Goal: Manage account settings

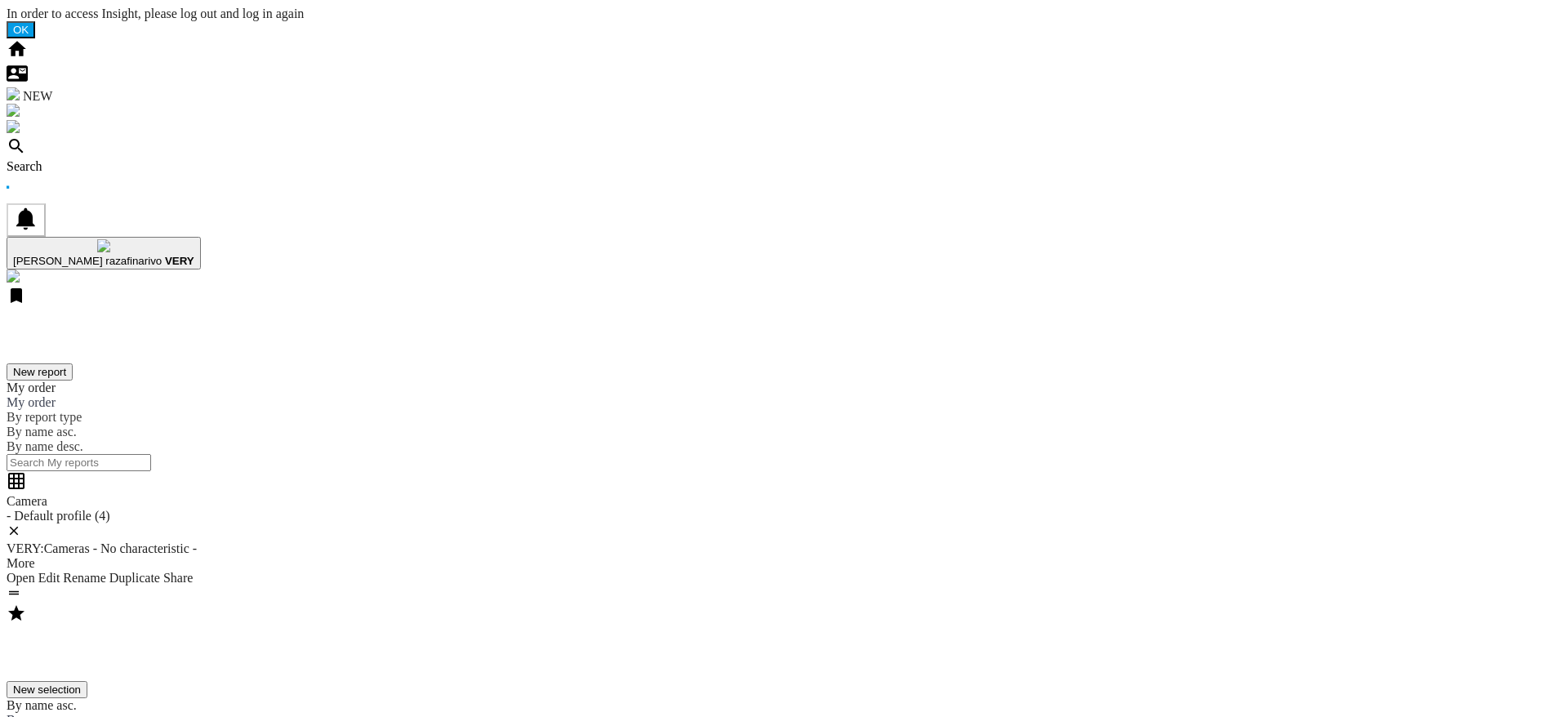
click at [95, 160] on div "Search" at bounding box center [784, 167] width 1555 height 15
click at [103, 160] on div "Search" at bounding box center [784, 167] width 1555 height 15
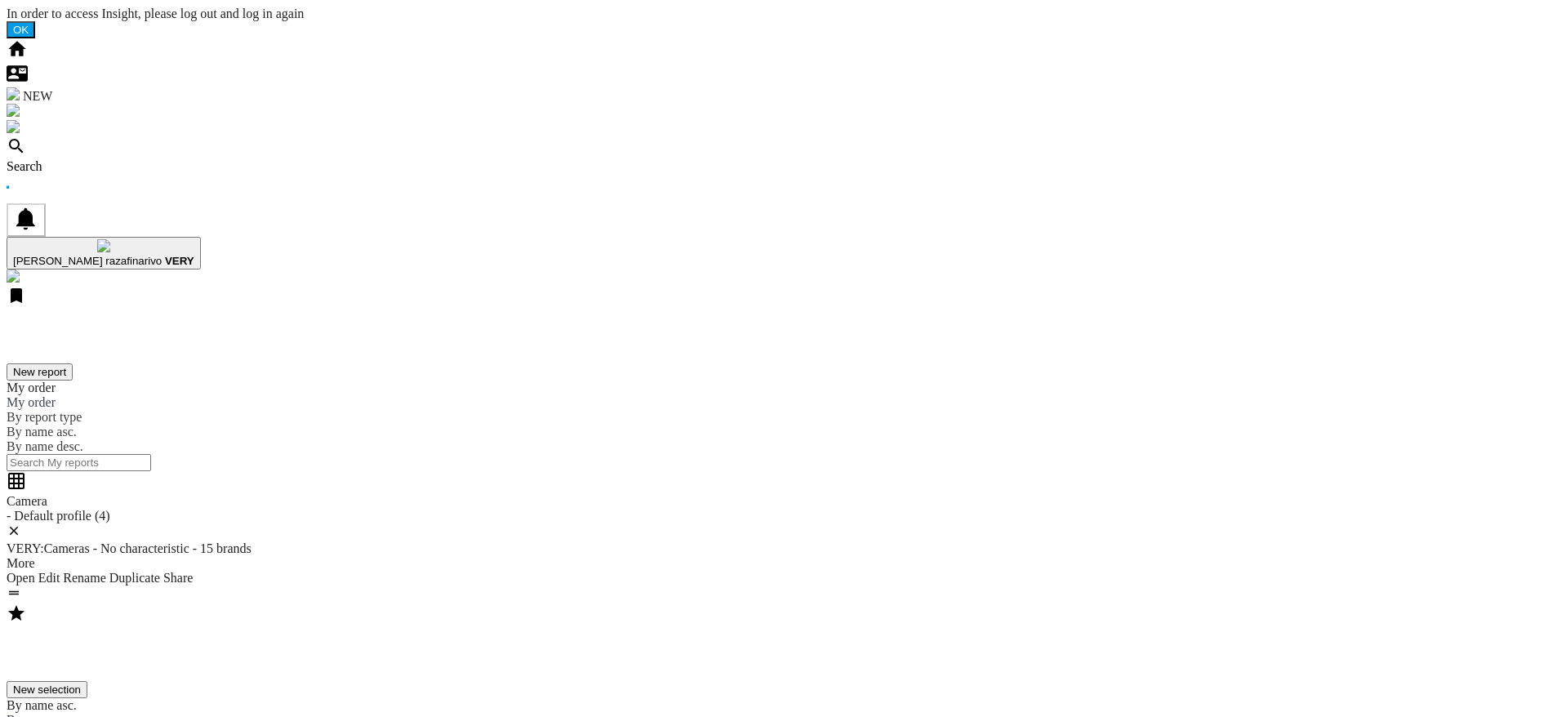
click at [111, 160] on div "Search" at bounding box center [784, 167] width 1555 height 15
click at [101, 160] on div "Search" at bounding box center [784, 167] width 1555 height 15
click at [106, 160] on div "Search" at bounding box center [784, 167] width 1555 height 15
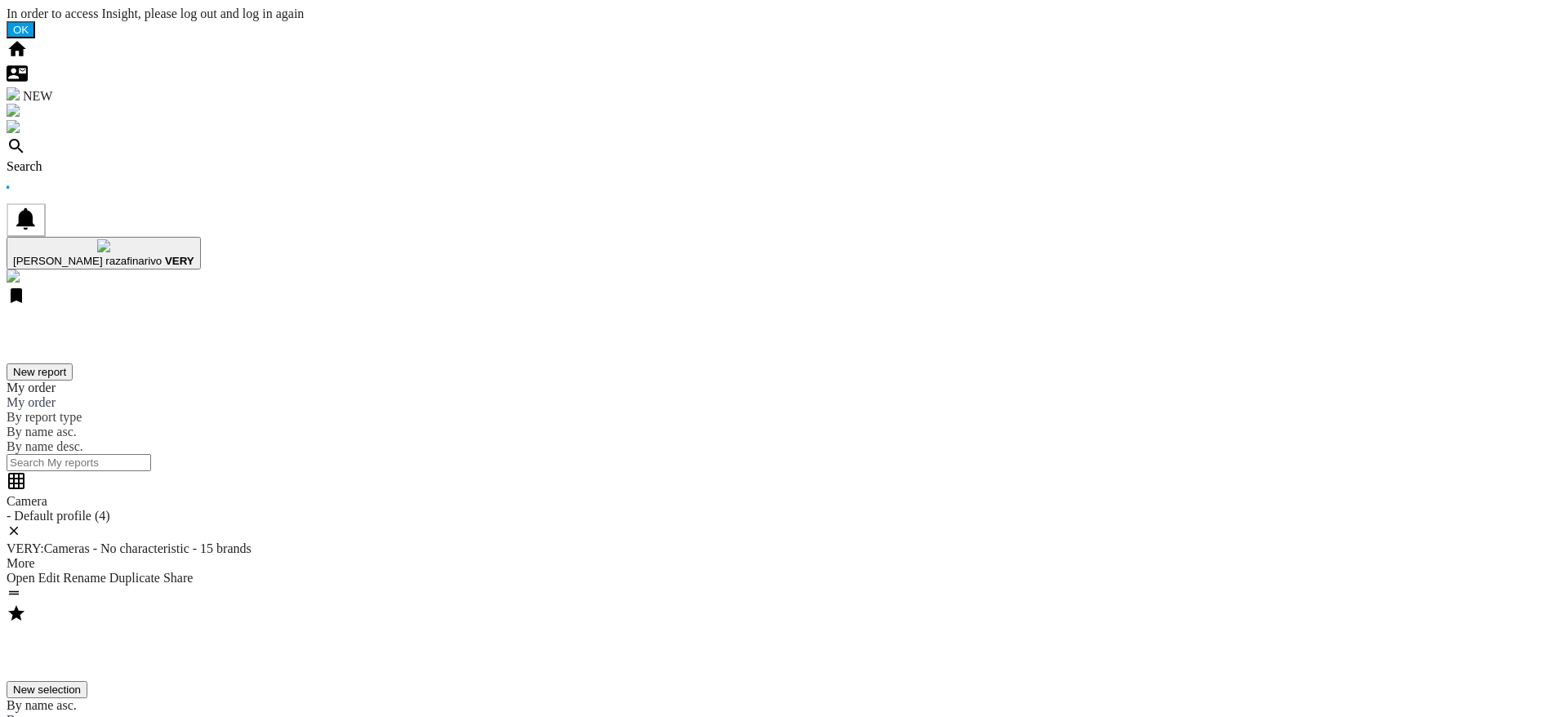
click at [105, 160] on div "Search" at bounding box center [784, 167] width 1555 height 15
click at [100, 160] on div "Search" at bounding box center [784, 167] width 1555 height 15
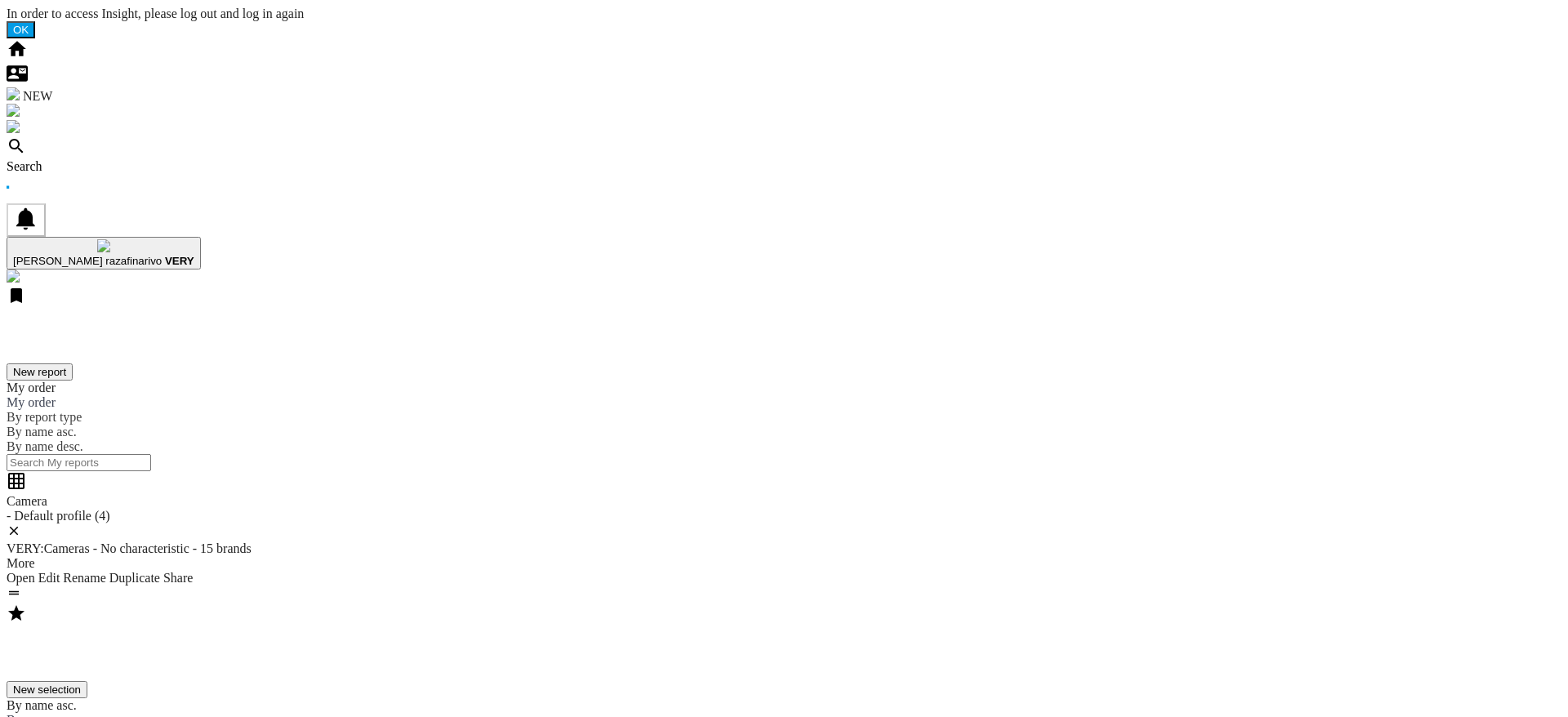
click at [106, 160] on div "Search" at bounding box center [784, 167] width 1555 height 15
click at [113, 160] on div "Search" at bounding box center [784, 167] width 1555 height 15
click at [98, 160] on div "Search" at bounding box center [784, 167] width 1555 height 15
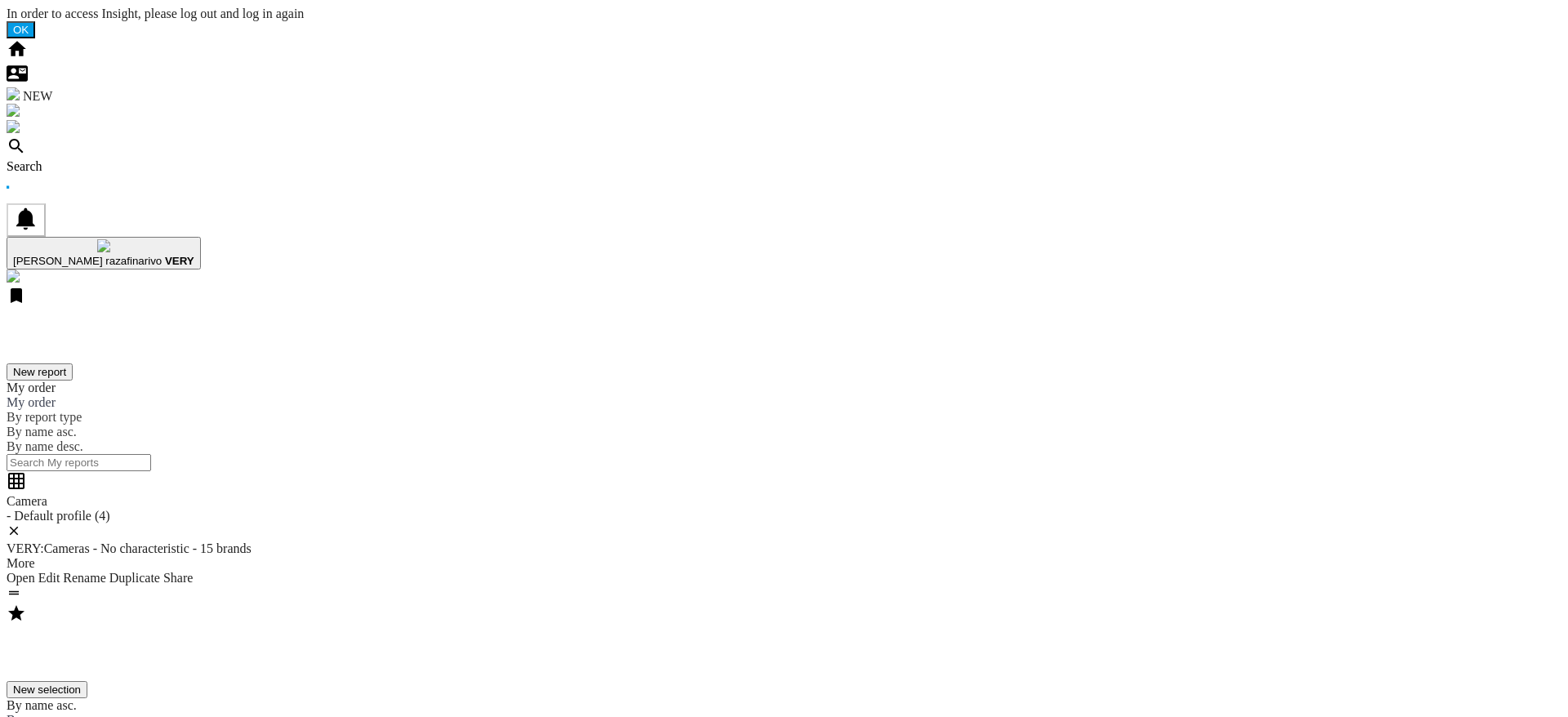
click at [102, 160] on div "Search" at bounding box center [784, 167] width 1555 height 15
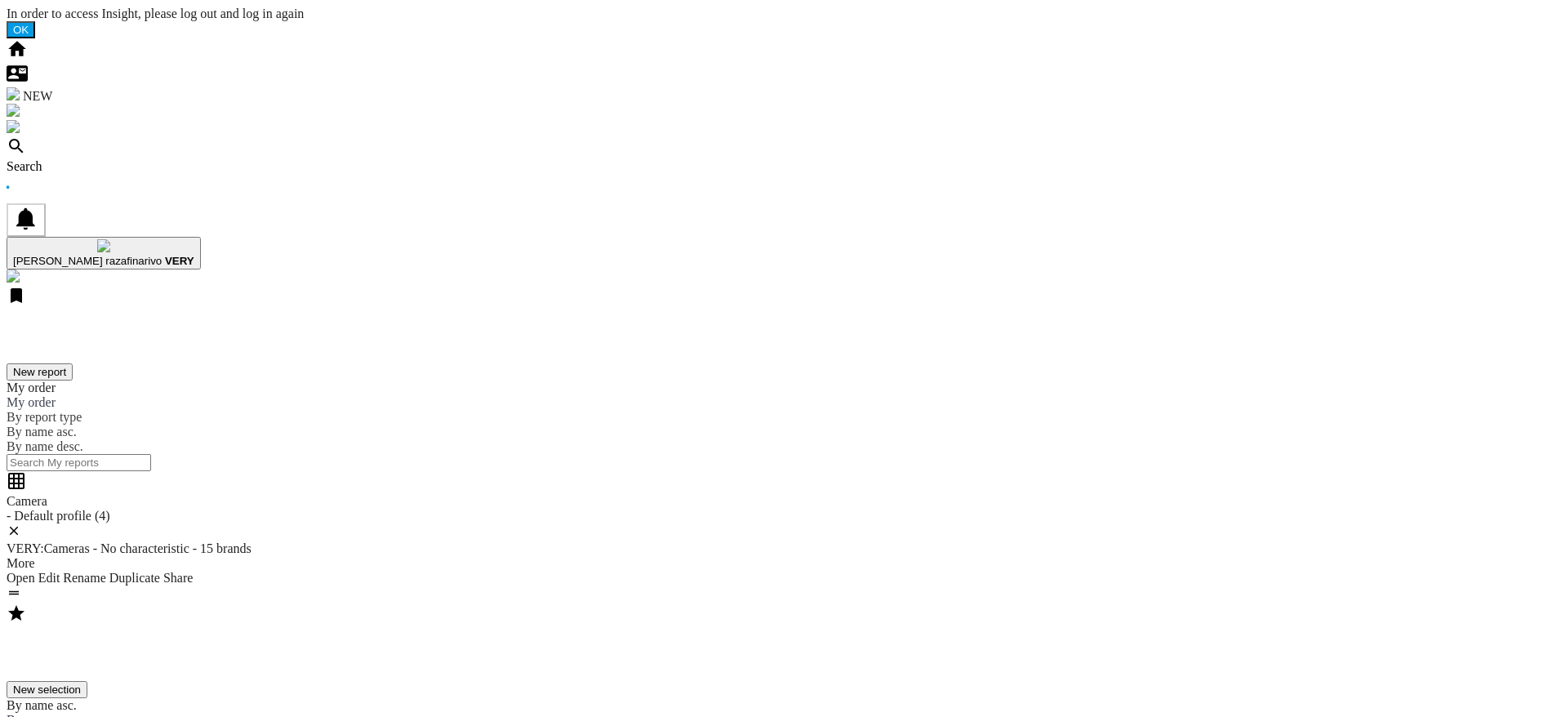
click at [118, 160] on div "Search" at bounding box center [784, 167] width 1555 height 15
click at [97, 160] on div "Search" at bounding box center [784, 167] width 1555 height 15
click at [111, 160] on div "Search" at bounding box center [784, 167] width 1555 height 15
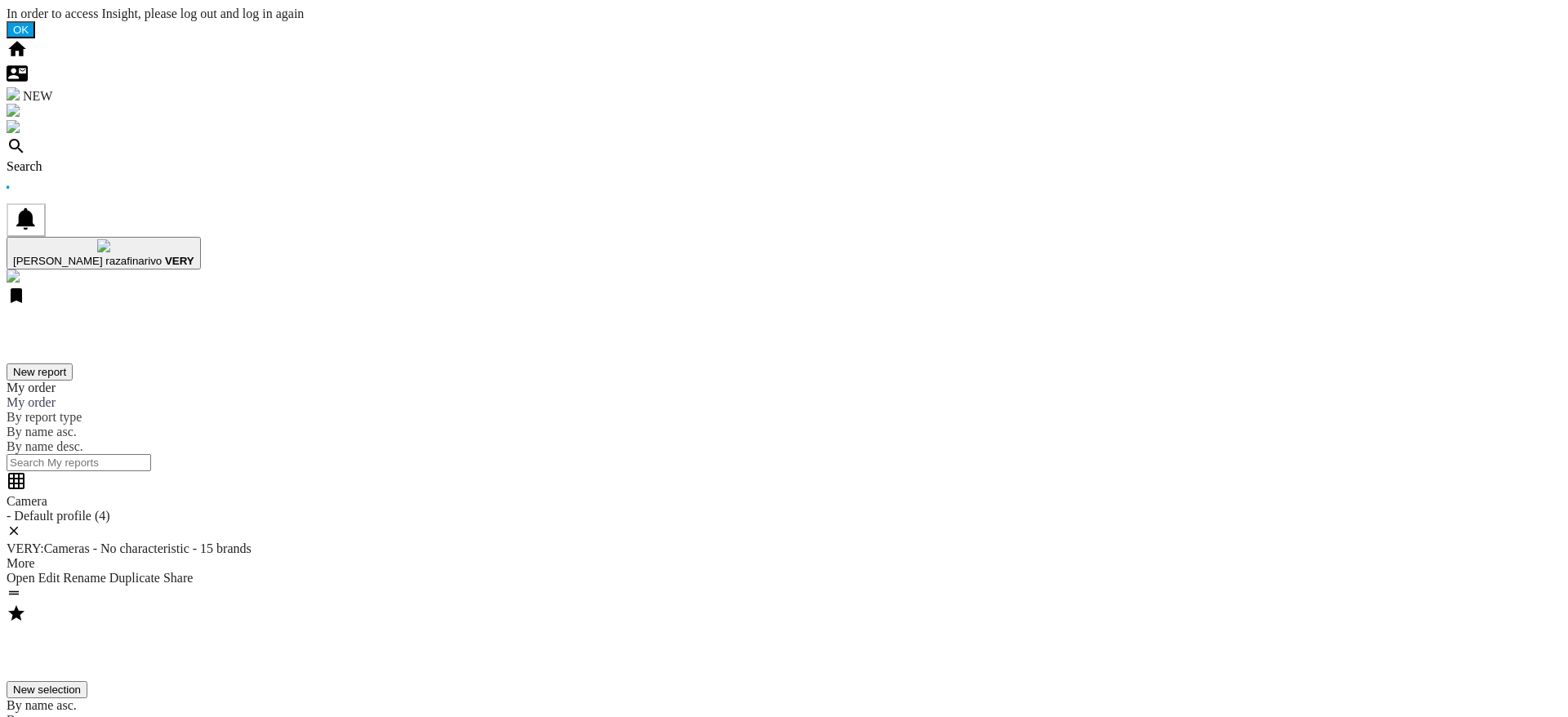
click at [112, 160] on div "Search" at bounding box center [784, 167] width 1555 height 15
click at [95, 160] on div "Search" at bounding box center [784, 167] width 1555 height 15
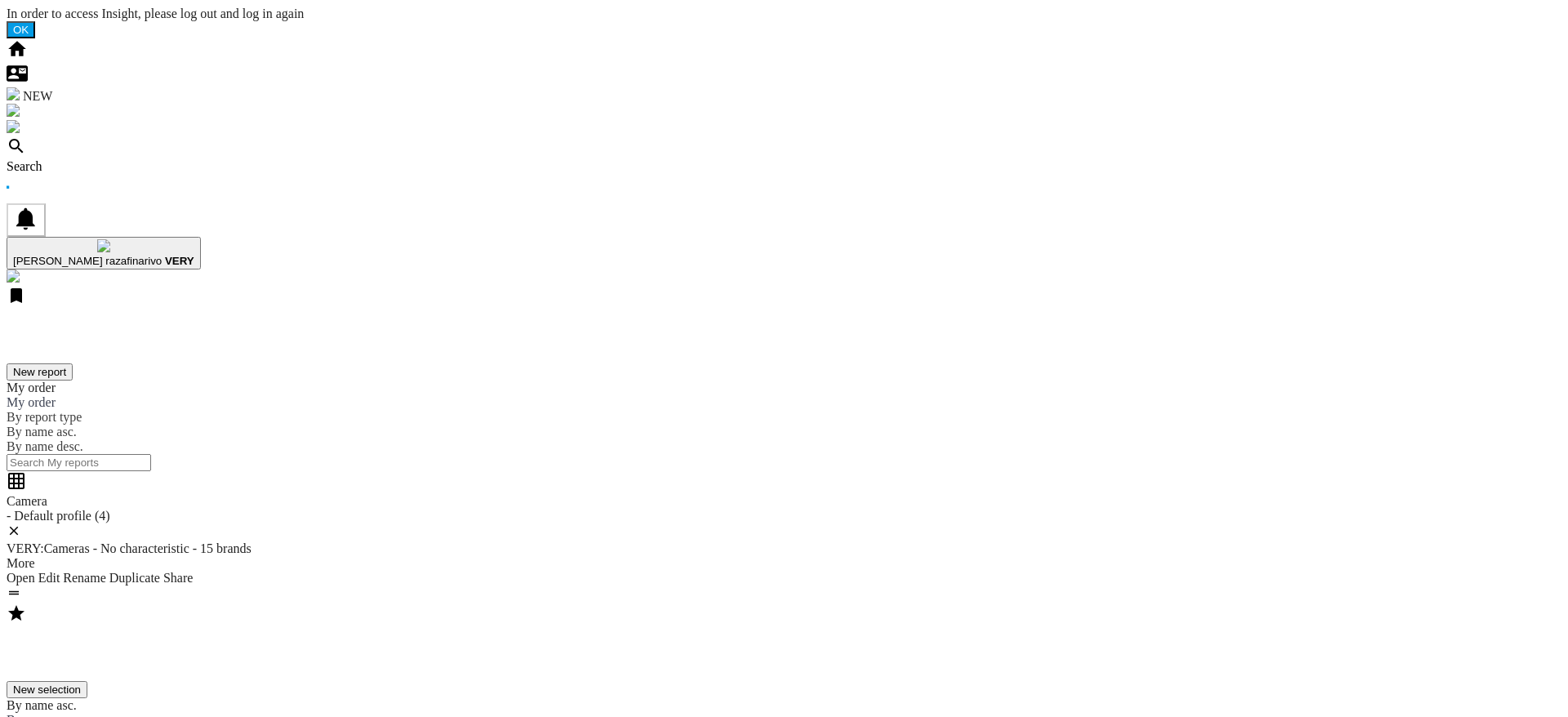
click at [114, 160] on div "Search" at bounding box center [784, 167] width 1555 height 15
click at [113, 160] on div "Search" at bounding box center [784, 167] width 1555 height 15
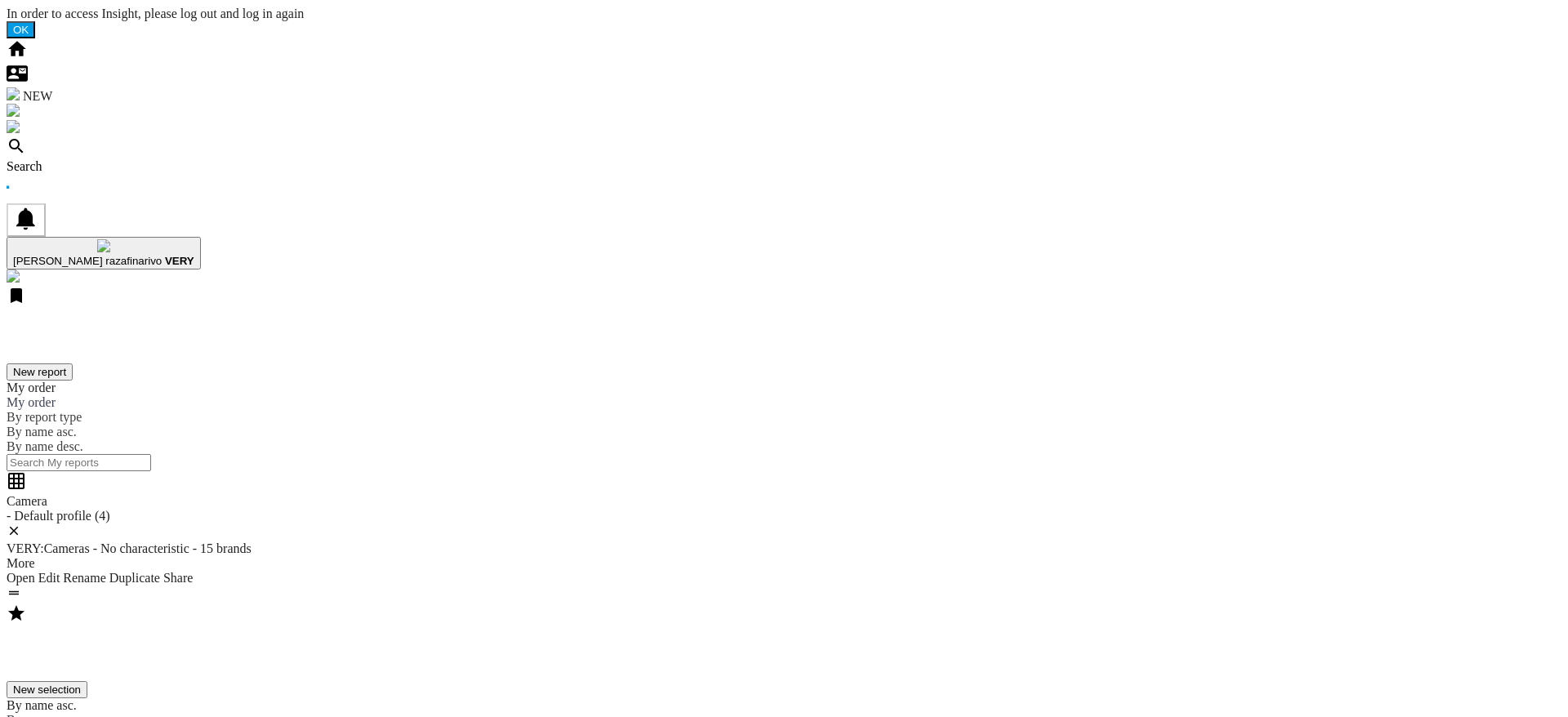
click at [110, 160] on div "Search" at bounding box center [784, 167] width 1555 height 15
click at [111, 160] on div "Search" at bounding box center [784, 167] width 1555 height 15
click at [95, 160] on div "Search" at bounding box center [784, 167] width 1555 height 15
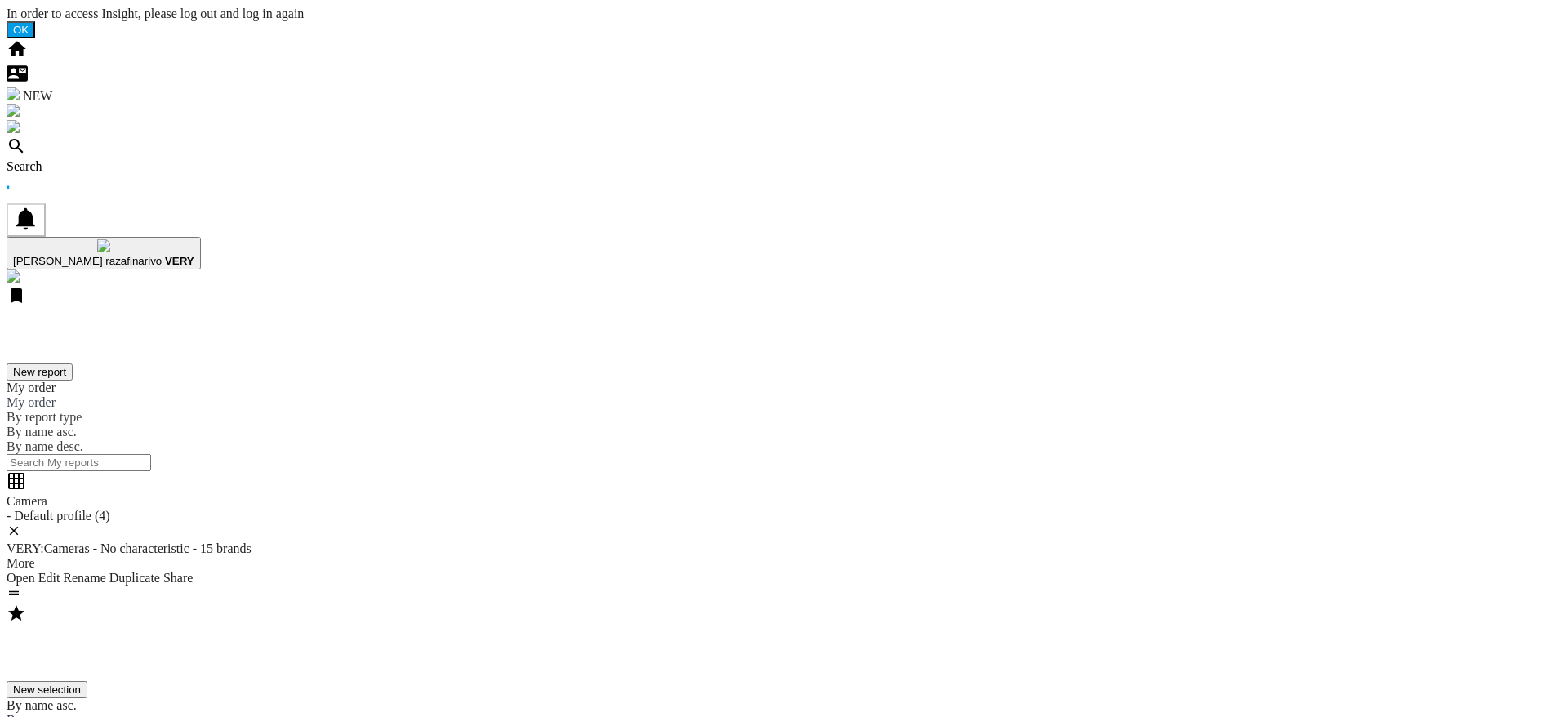
click at [106, 160] on div "Search" at bounding box center [784, 167] width 1555 height 15
click at [97, 160] on div "Search" at bounding box center [784, 167] width 1555 height 15
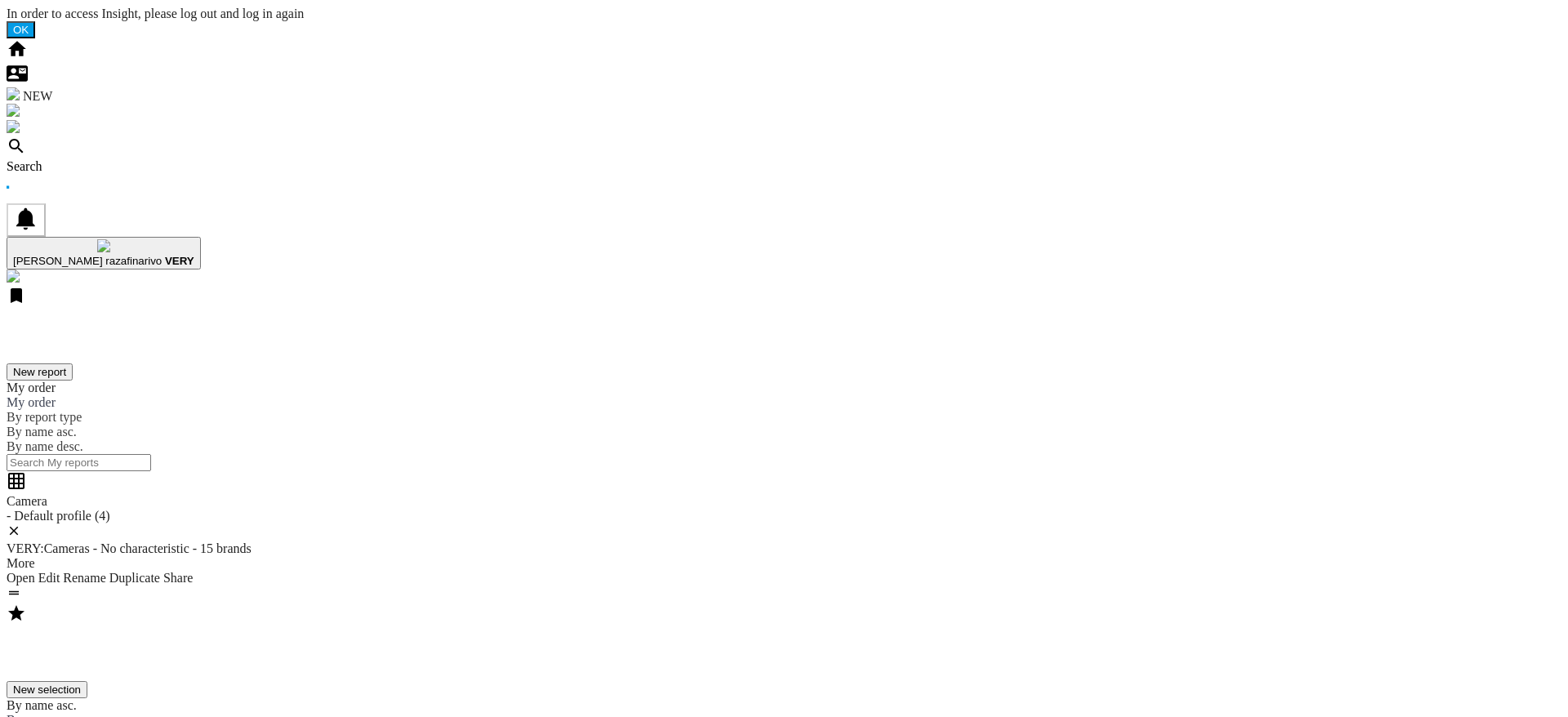
click at [101, 160] on div "Search" at bounding box center [784, 167] width 1555 height 15
click at [98, 160] on div "Search" at bounding box center [784, 167] width 1555 height 15
click at [118, 160] on div "Search" at bounding box center [784, 167] width 1555 height 15
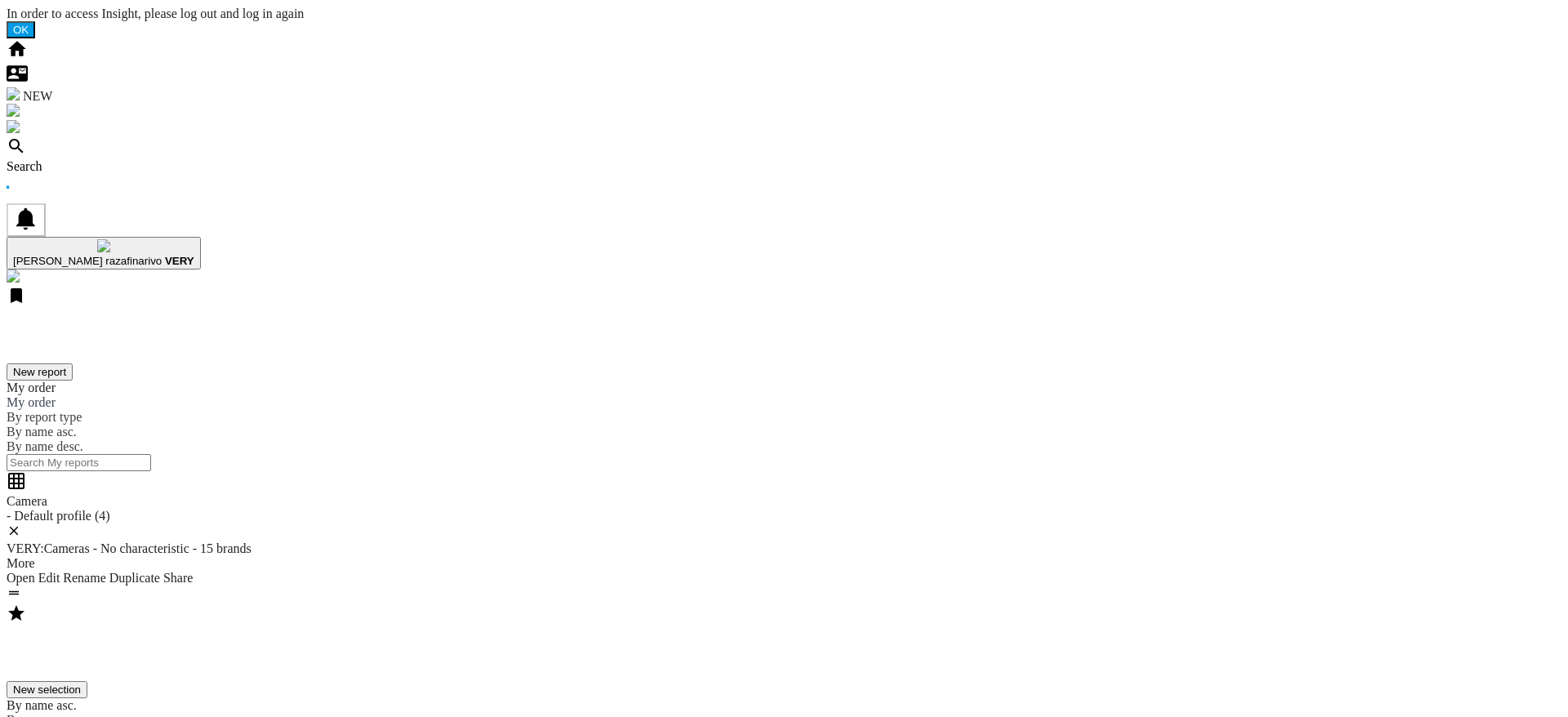
click at [119, 160] on div "Search" at bounding box center [784, 167] width 1555 height 15
click at [91, 160] on div "Search" at bounding box center [784, 167] width 1555 height 15
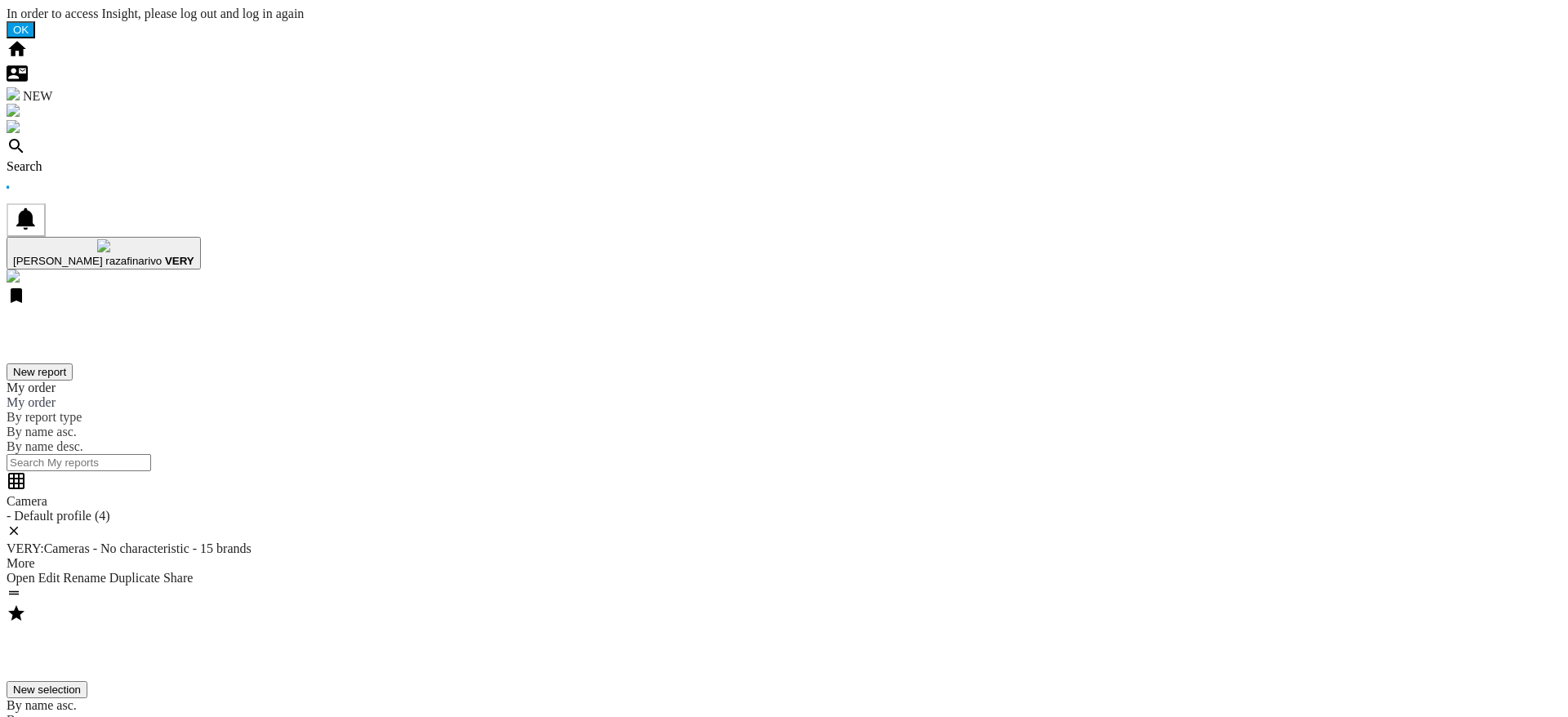
click at [101, 160] on div "Search" at bounding box center [784, 167] width 1555 height 15
click at [101, 160] on div "Search" at bounding box center [784, 167] width 1555 height 15
click at [102, 160] on div "Search" at bounding box center [784, 167] width 1555 height 15
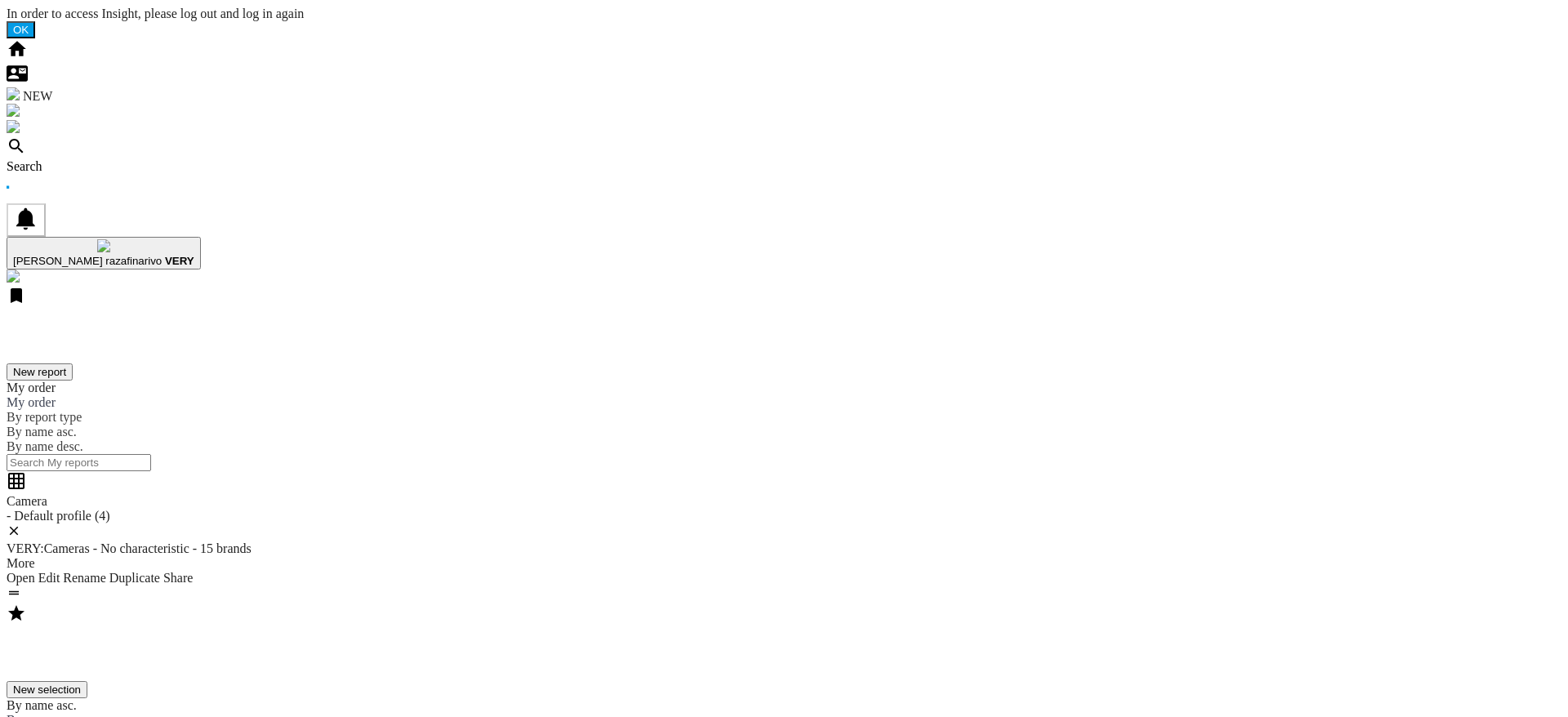
click at [113, 160] on div "Search" at bounding box center [784, 167] width 1555 height 15
click at [89, 160] on div "Search" at bounding box center [784, 167] width 1555 height 15
click at [101, 160] on div "Search" at bounding box center [784, 167] width 1555 height 15
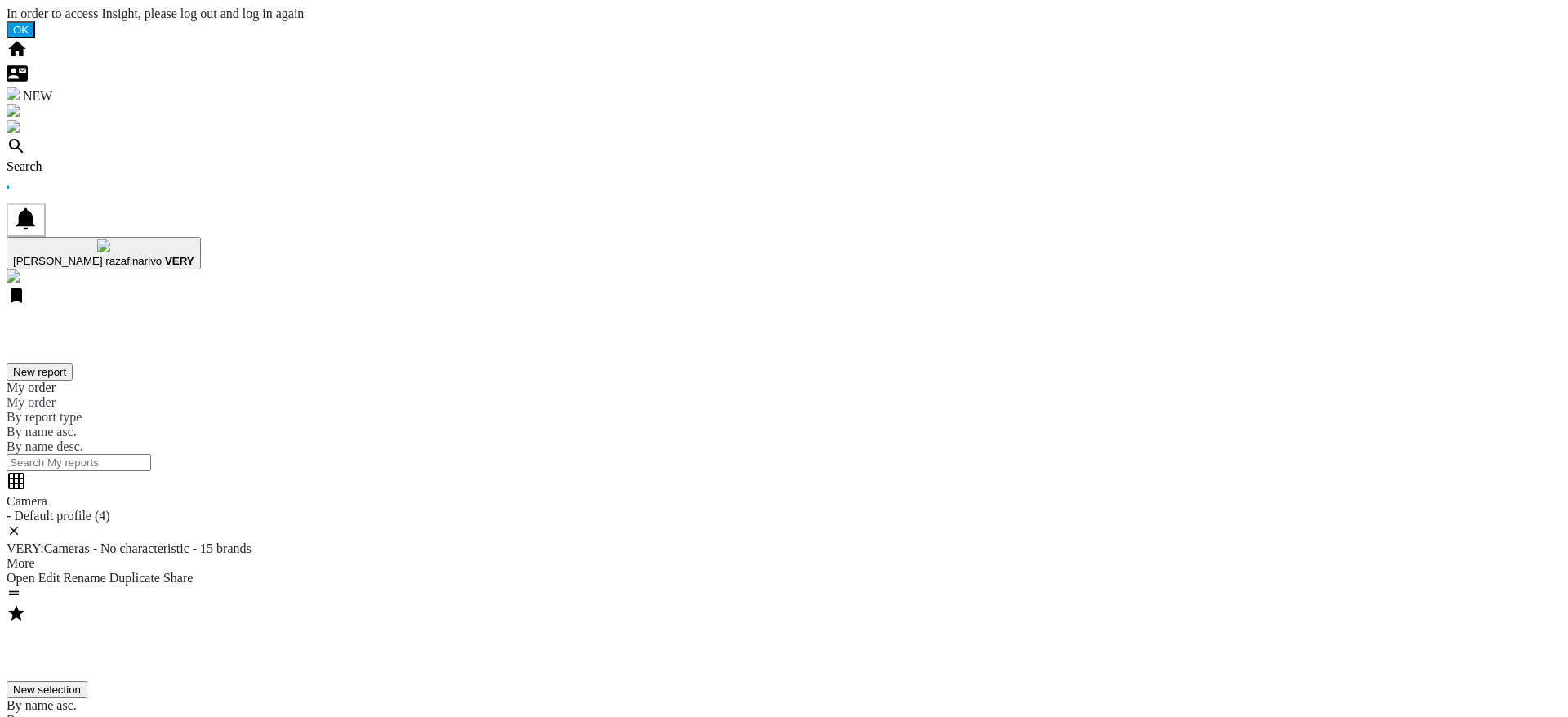
click at [91, 160] on div "Search" at bounding box center [784, 167] width 1555 height 15
click at [102, 160] on div "Search" at bounding box center [784, 167] width 1555 height 15
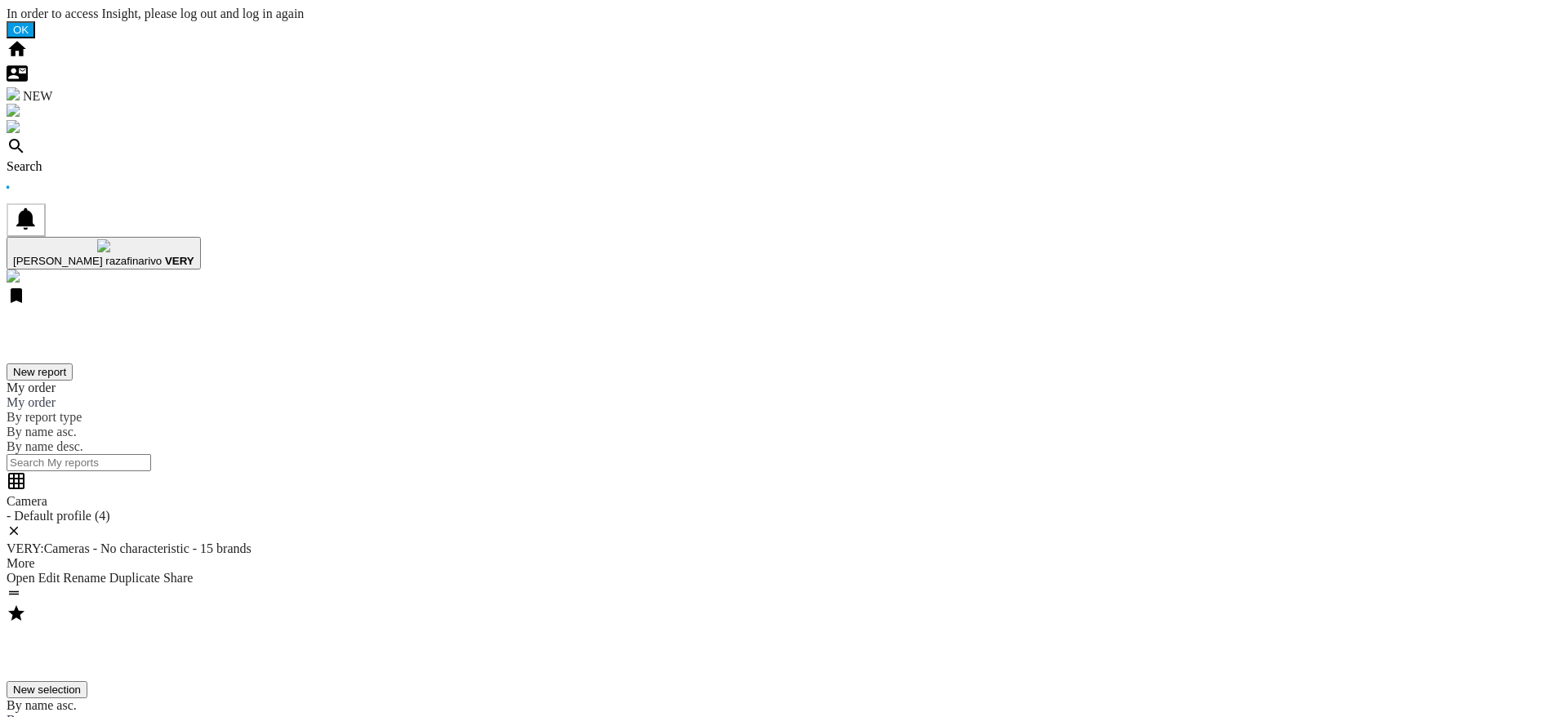
click at [107, 160] on div "Search" at bounding box center [784, 167] width 1555 height 15
click at [104, 160] on div "Search" at bounding box center [784, 167] width 1555 height 15
click at [122, 160] on div "Search" at bounding box center [784, 167] width 1555 height 15
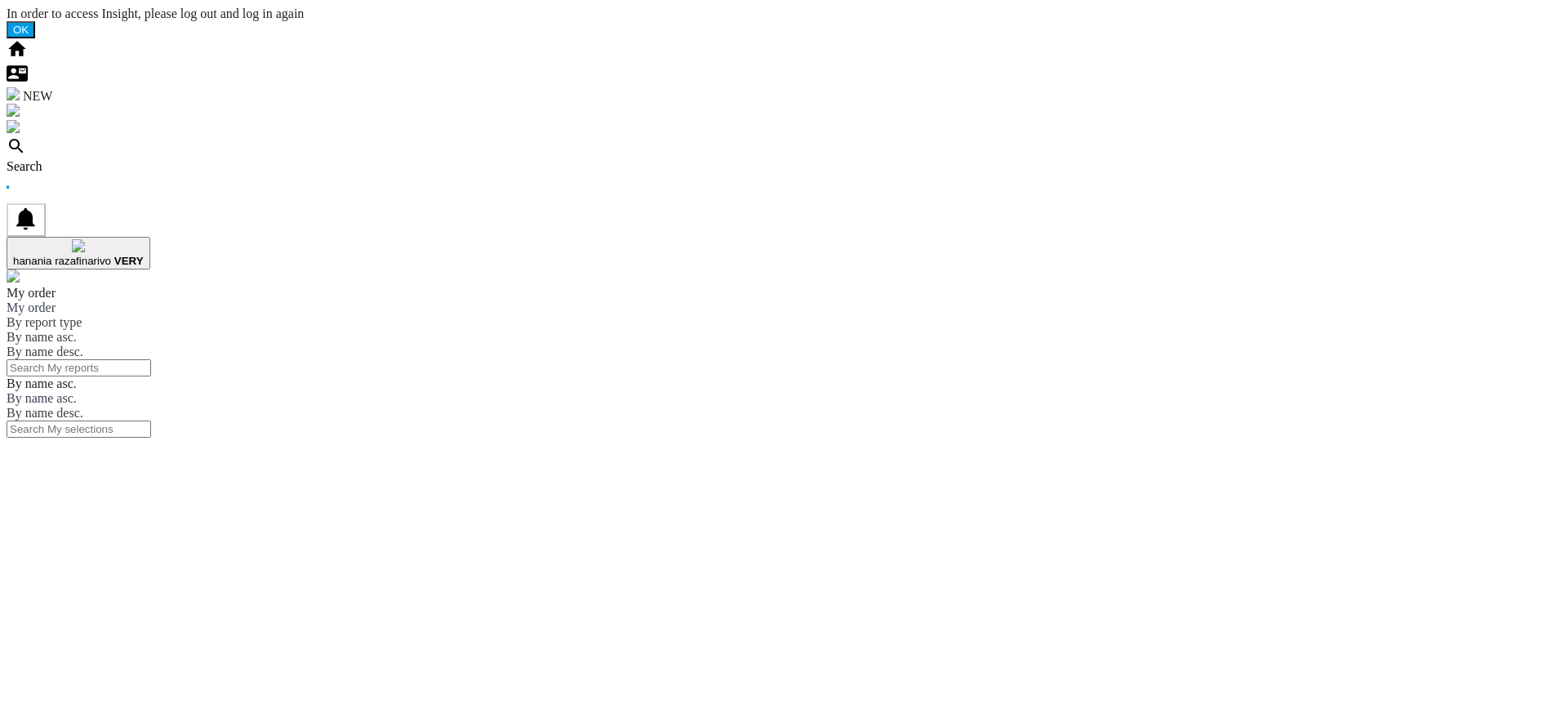
click at [94, 160] on div "Search" at bounding box center [784, 167] width 1555 height 15
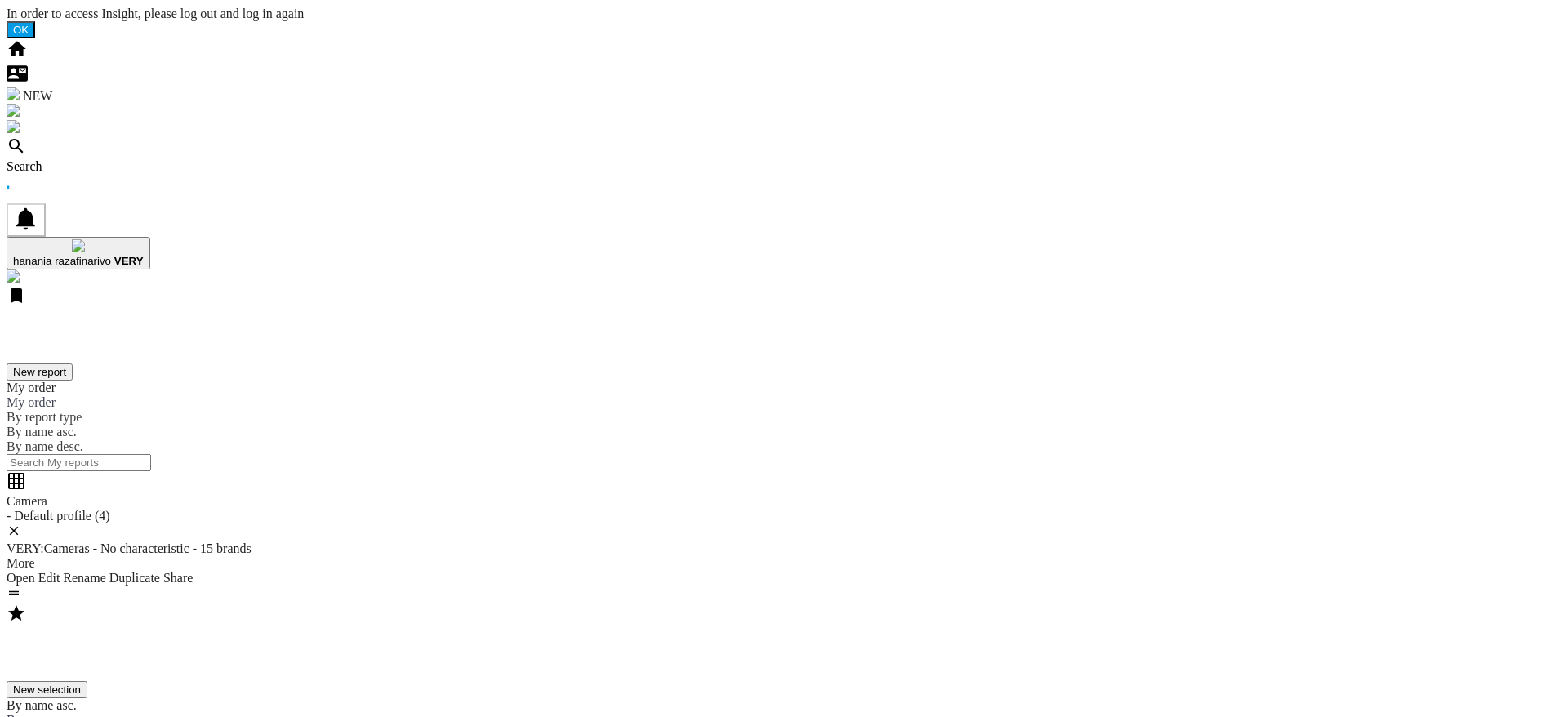
click at [89, 160] on div "Search" at bounding box center [784, 167] width 1555 height 15
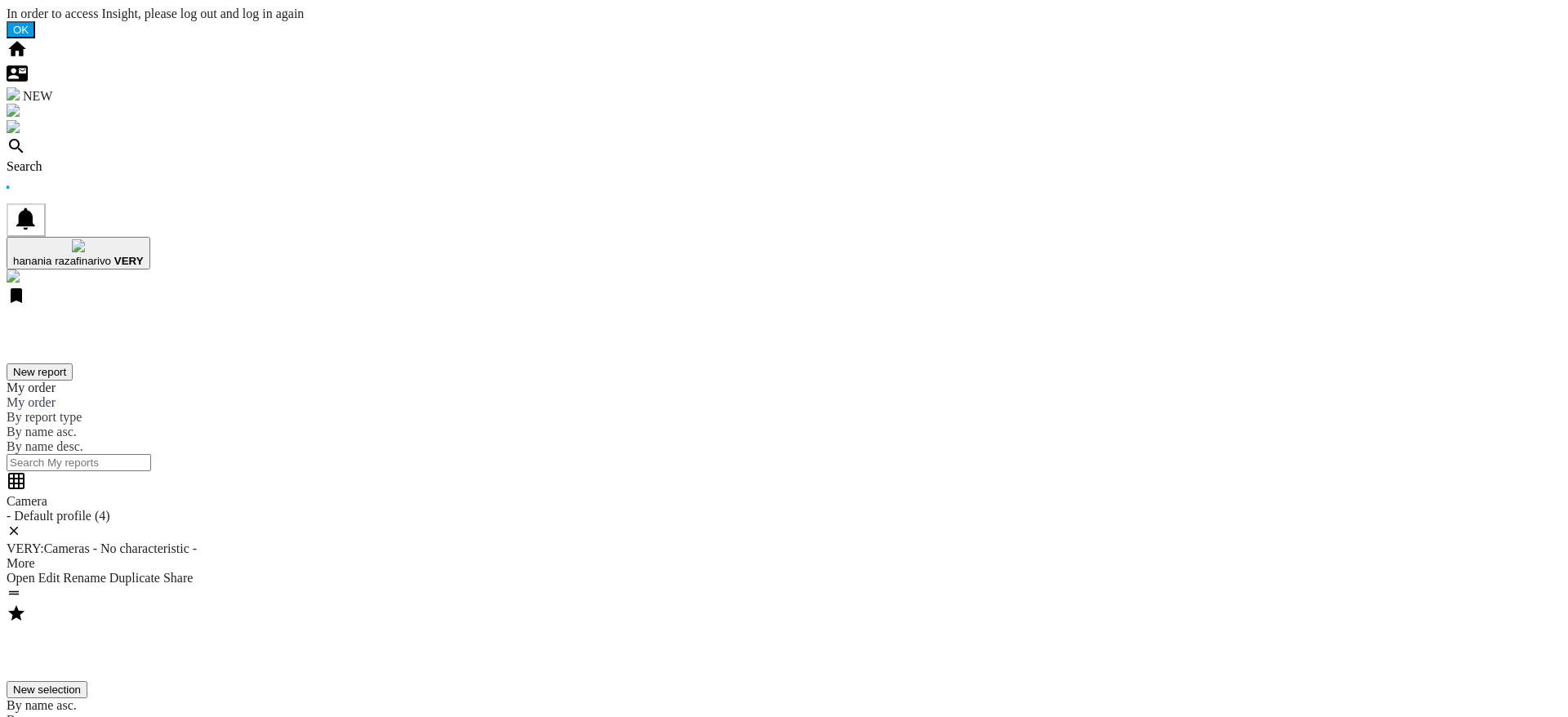
click at [95, 160] on div "Search" at bounding box center [784, 167] width 1555 height 15
click at [101, 160] on div "Search" at bounding box center [784, 167] width 1555 height 15
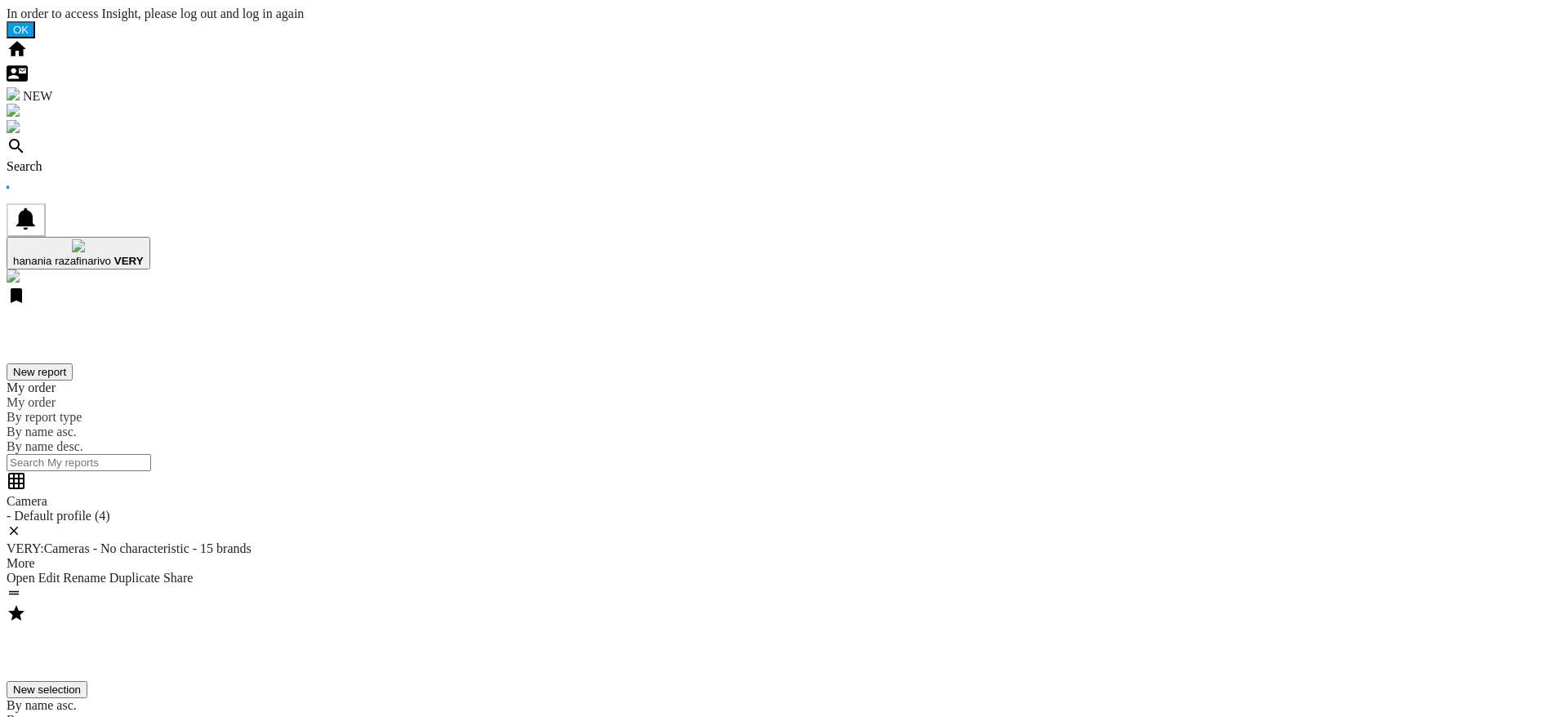
click at [107, 160] on div "Search" at bounding box center [784, 167] width 1555 height 15
drag, startPoint x: 641, startPoint y: 121, endPoint x: 977, endPoint y: 440, distance: 463.3
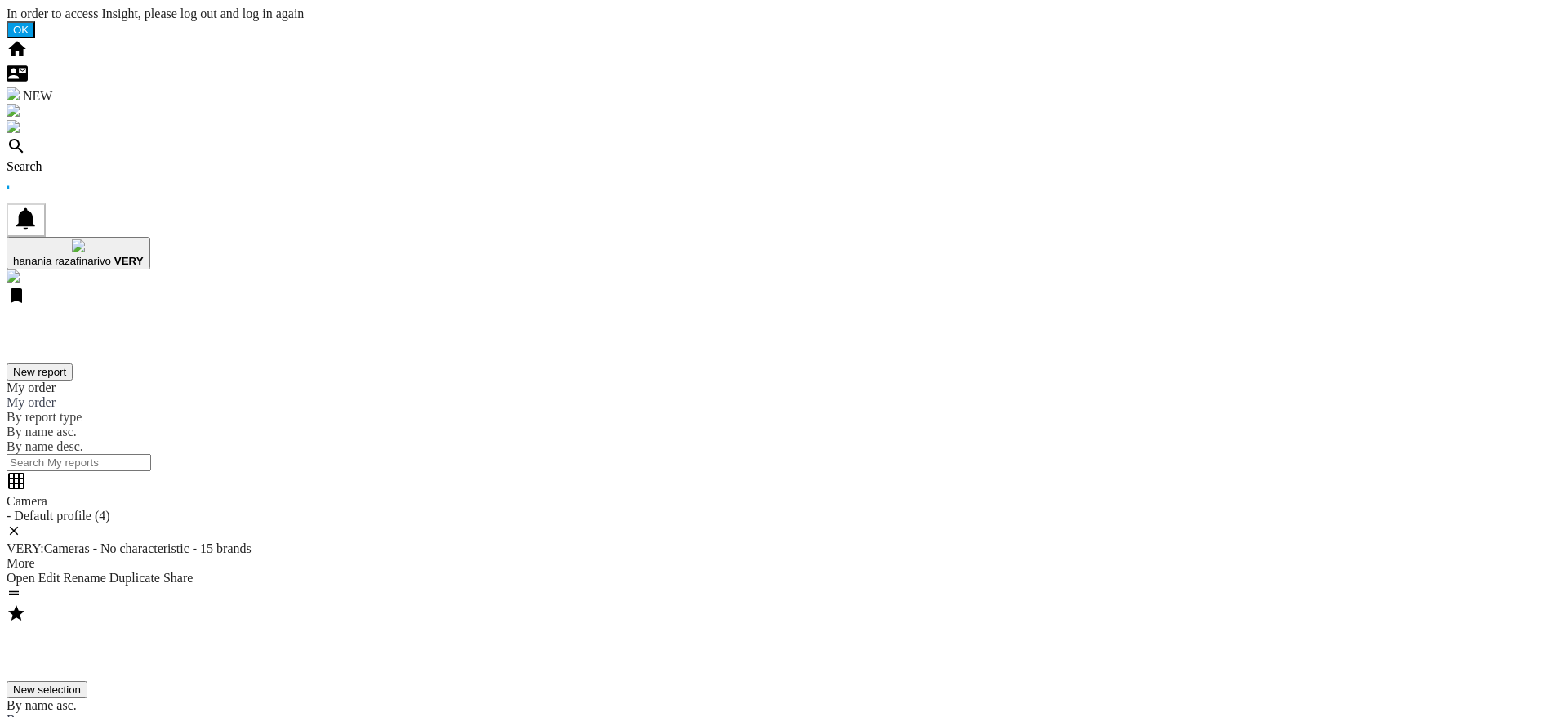
type input "beko"
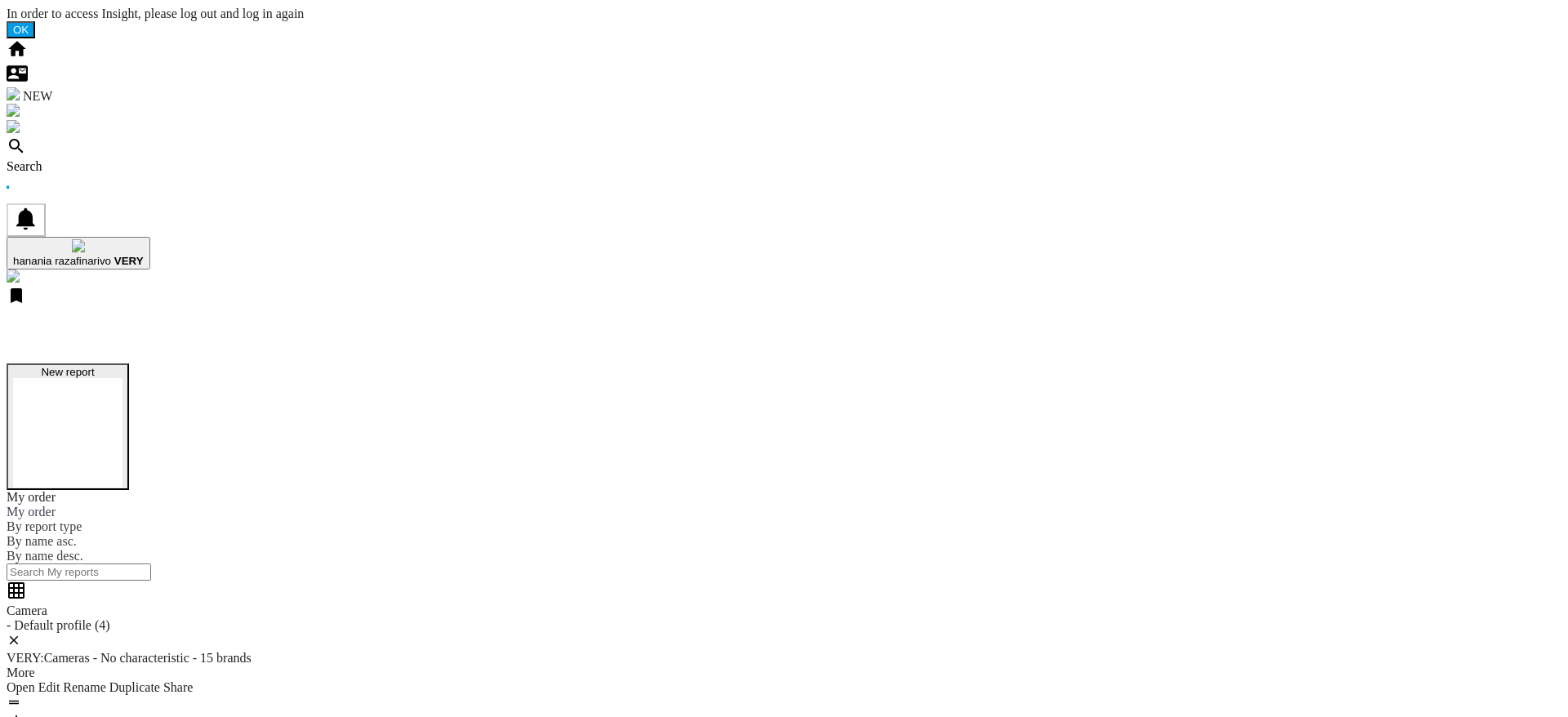
click at [129, 363] on button "New report" at bounding box center [67, 426] width 122 height 126
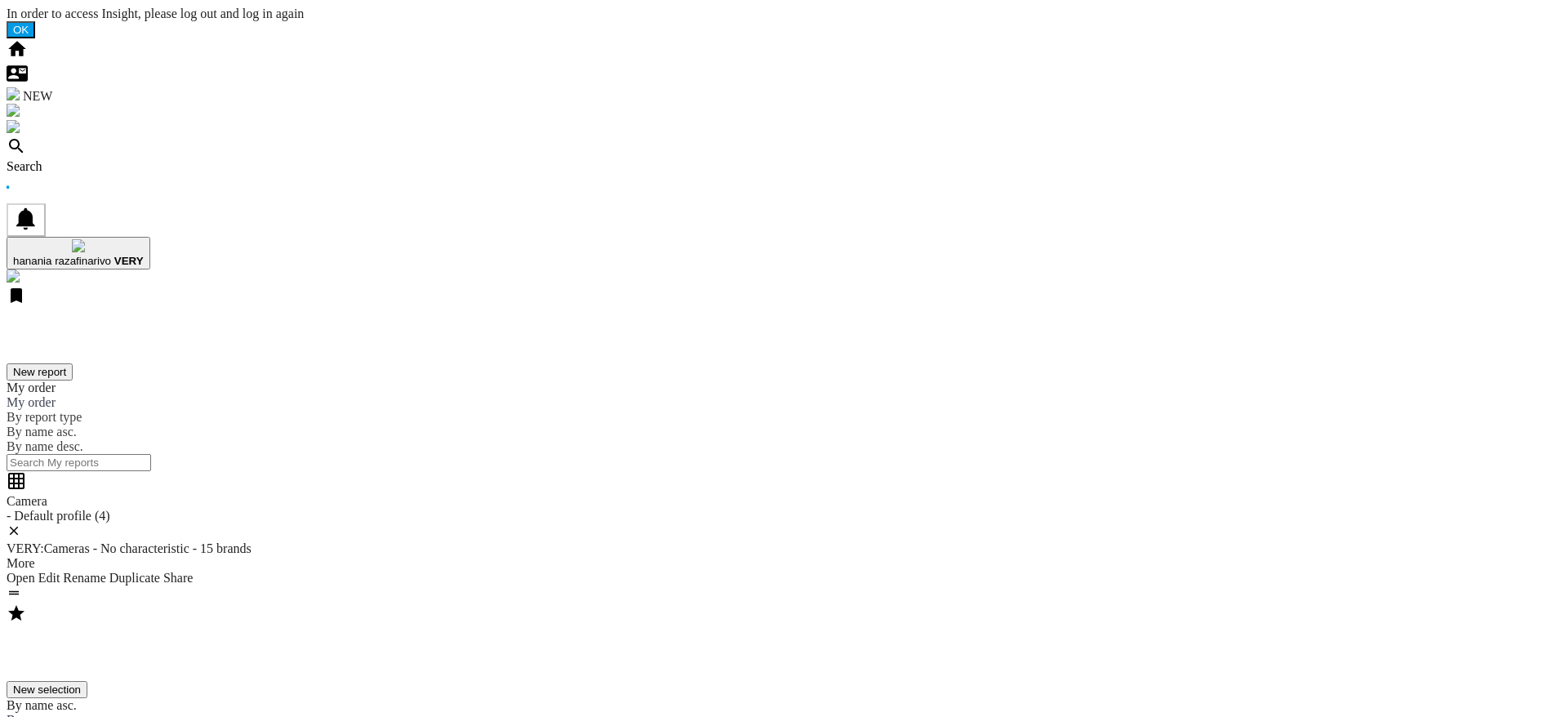
drag, startPoint x: 1206, startPoint y: 59, endPoint x: 1209, endPoint y: 48, distance: 11.4
click at [92, 160] on div "Search" at bounding box center [784, 167] width 1555 height 15
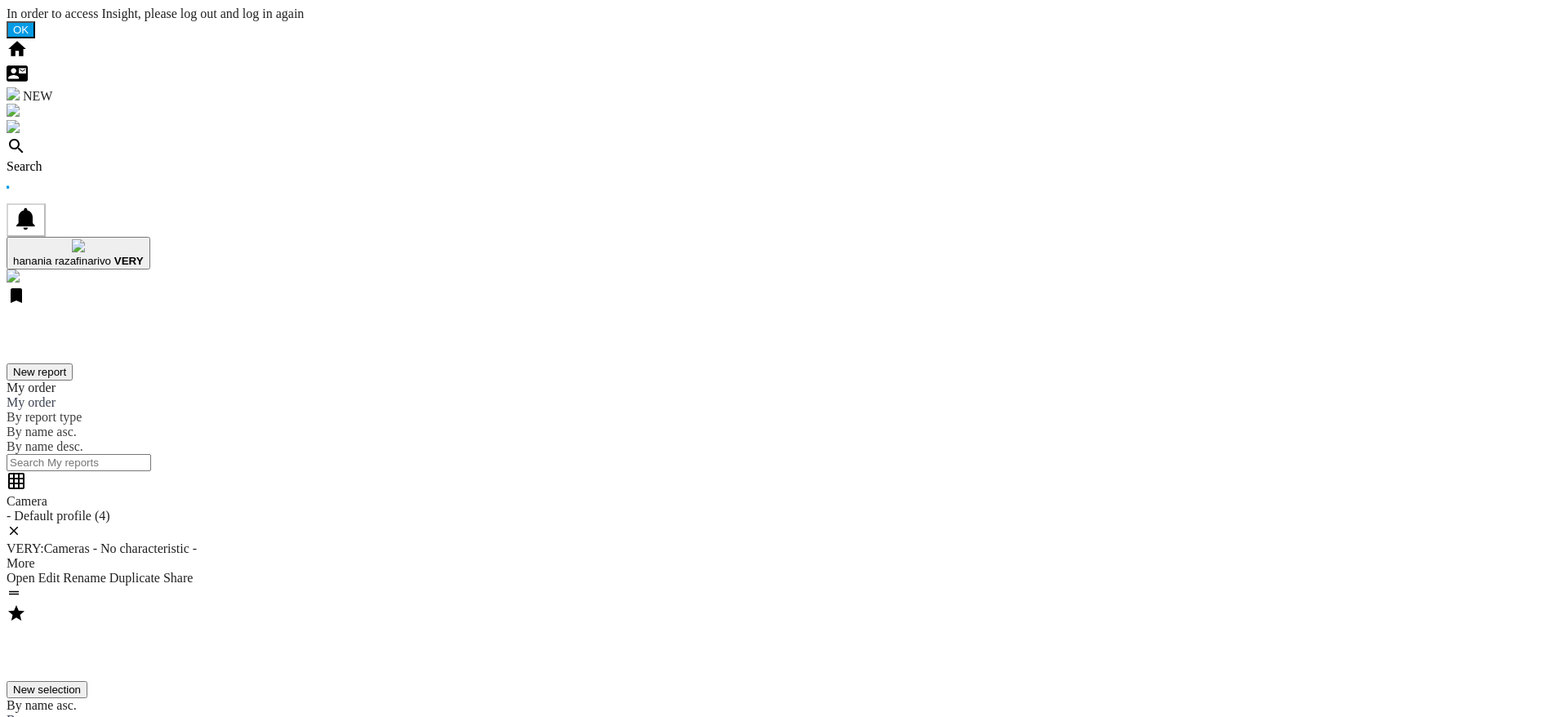
click at [108, 160] on div "Search" at bounding box center [784, 167] width 1555 height 15
click at [106, 160] on div "Search" at bounding box center [784, 167] width 1555 height 15
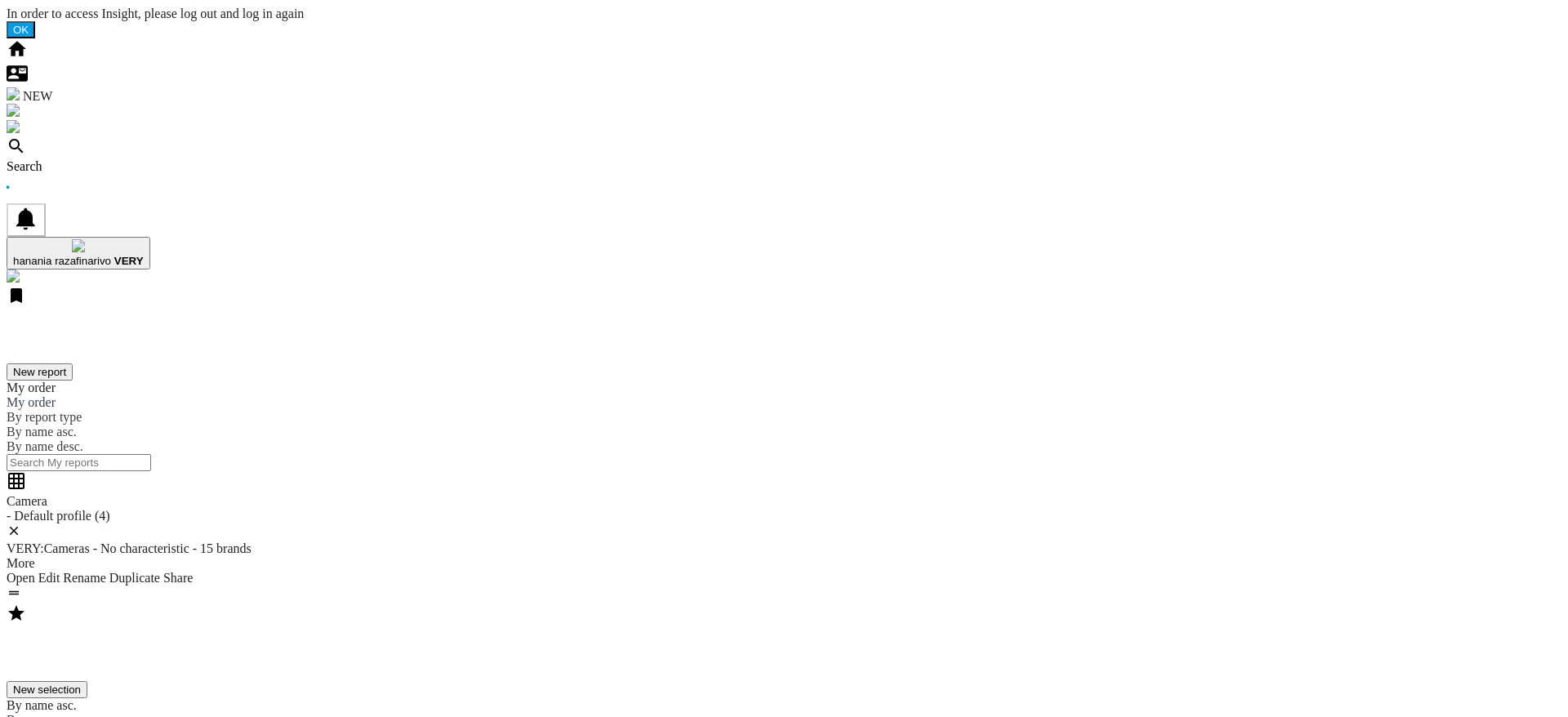
click at [106, 160] on div "Search" at bounding box center [784, 167] width 1555 height 15
click at [97, 160] on div "Search" at bounding box center [784, 167] width 1555 height 15
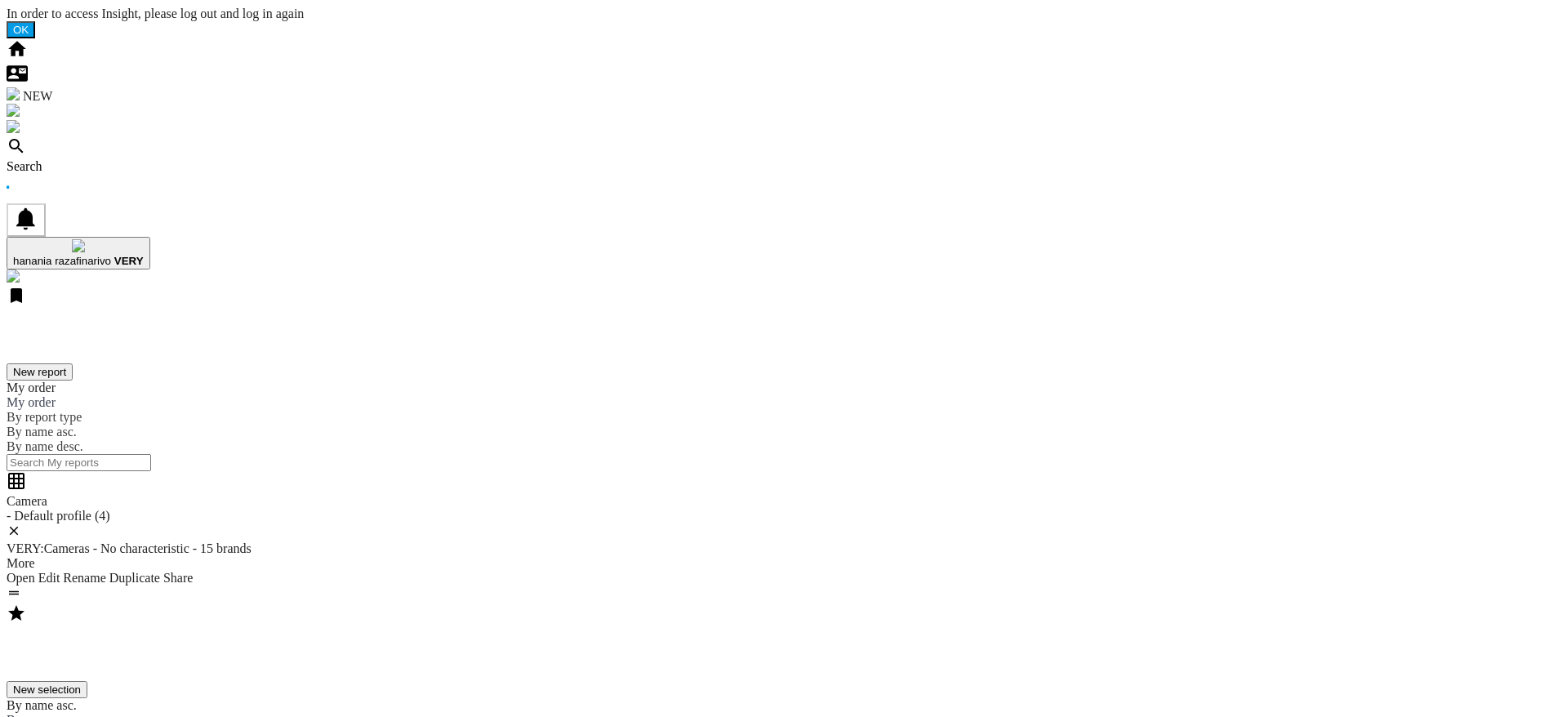
click at [101, 160] on div "Search" at bounding box center [784, 167] width 1555 height 15
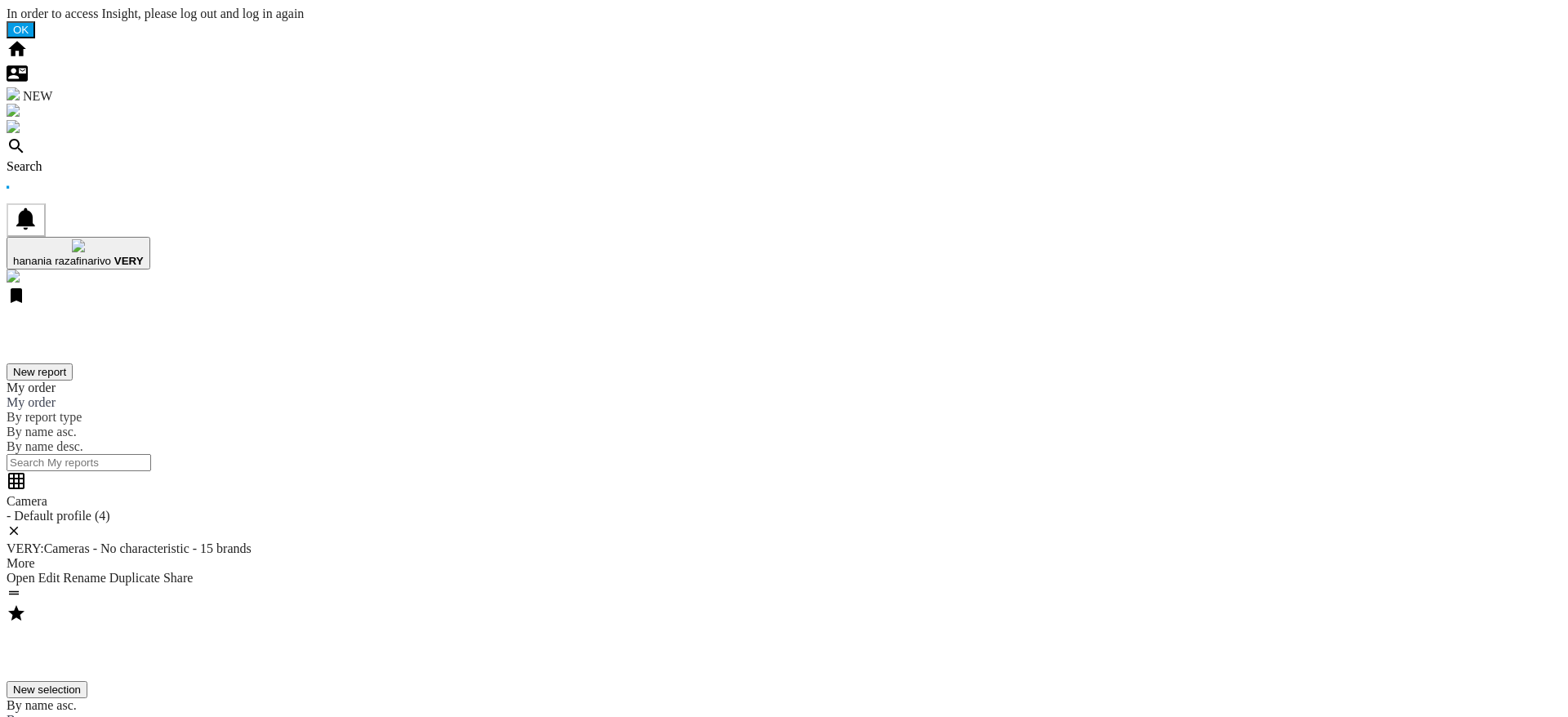
click at [119, 160] on div "Search" at bounding box center [784, 167] width 1555 height 15
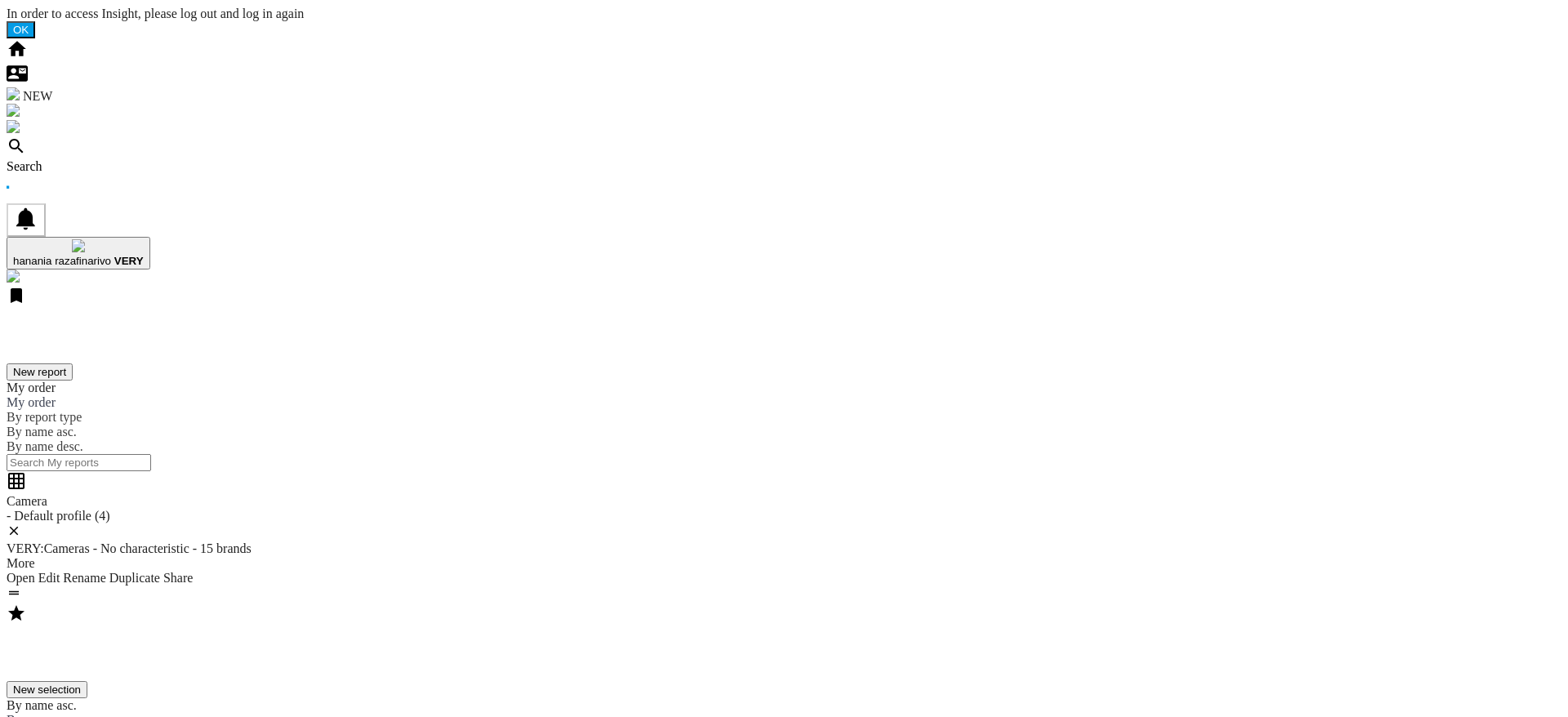
click at [125, 160] on div "Search" at bounding box center [784, 167] width 1555 height 15
click at [26, 145] on ng-md-icon at bounding box center [17, 151] width 20 height 14
click at [106, 160] on div "Search" at bounding box center [784, 167] width 1555 height 15
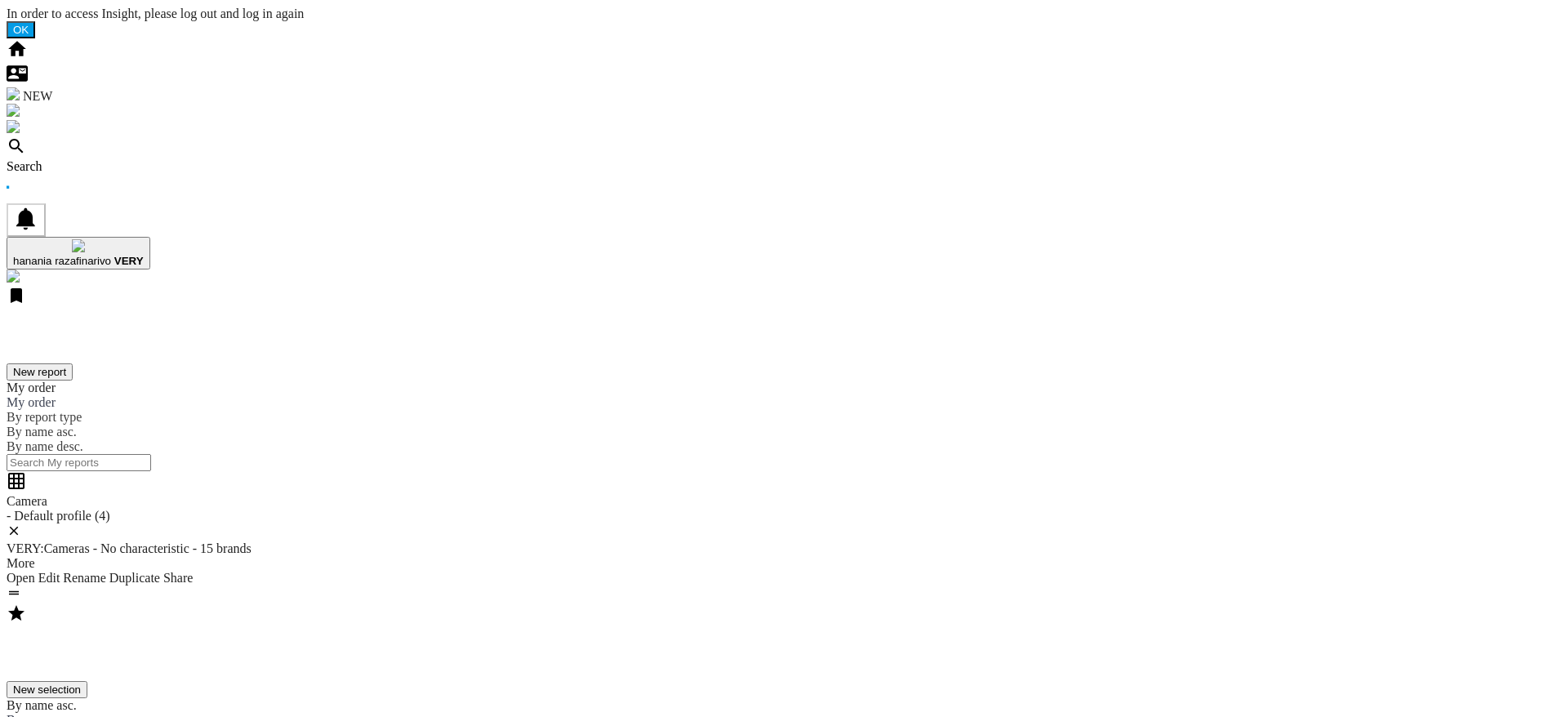
drag, startPoint x: 800, startPoint y: 508, endPoint x: 867, endPoint y: 518, distance: 67.7
click at [99, 160] on div "Search" at bounding box center [784, 167] width 1555 height 15
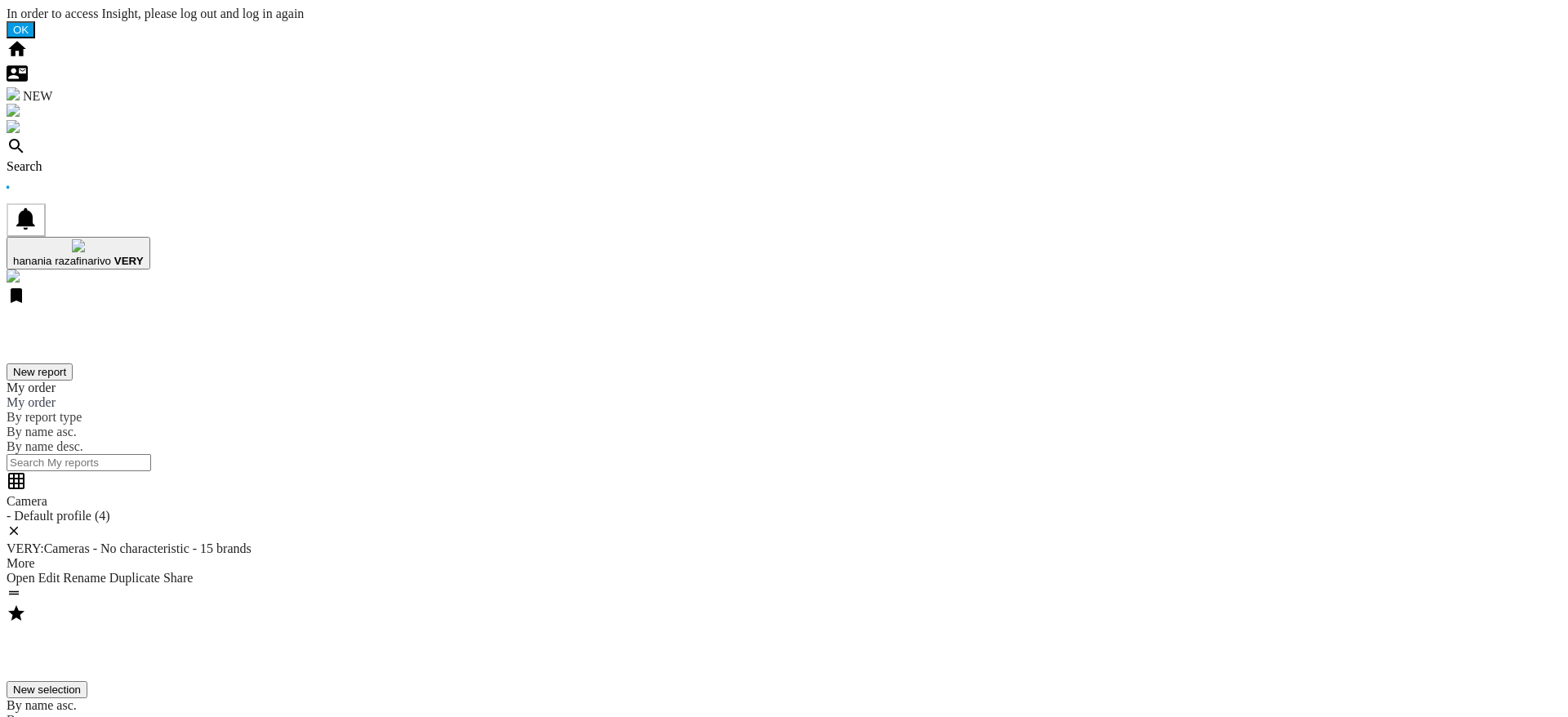
click at [99, 160] on div "Search" at bounding box center [784, 167] width 1555 height 15
click at [91, 160] on div "Search" at bounding box center [784, 167] width 1555 height 15
click at [91, 160] on div "Search" at bounding box center [784, 167] width 1555 height 15
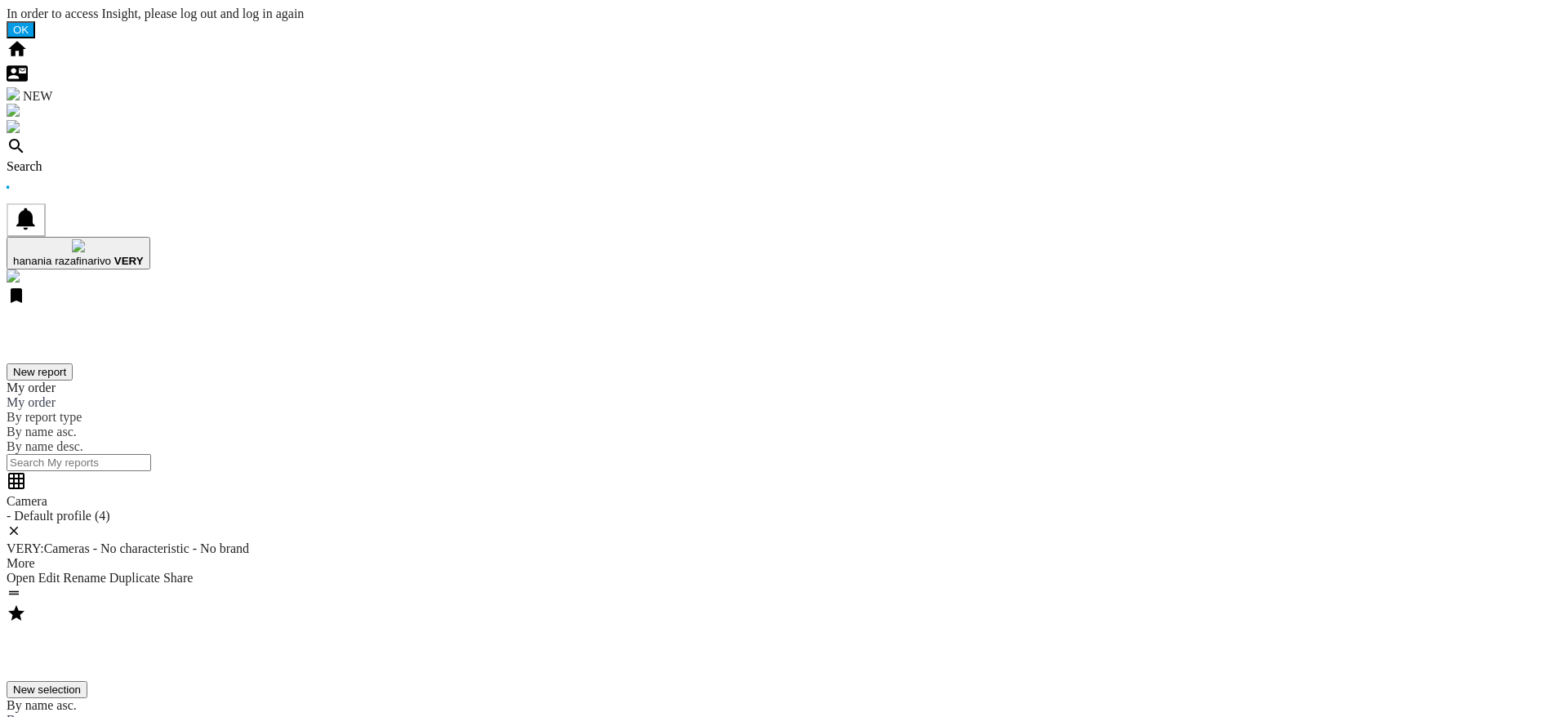
click at [99, 160] on div "Search" at bounding box center [784, 167] width 1555 height 15
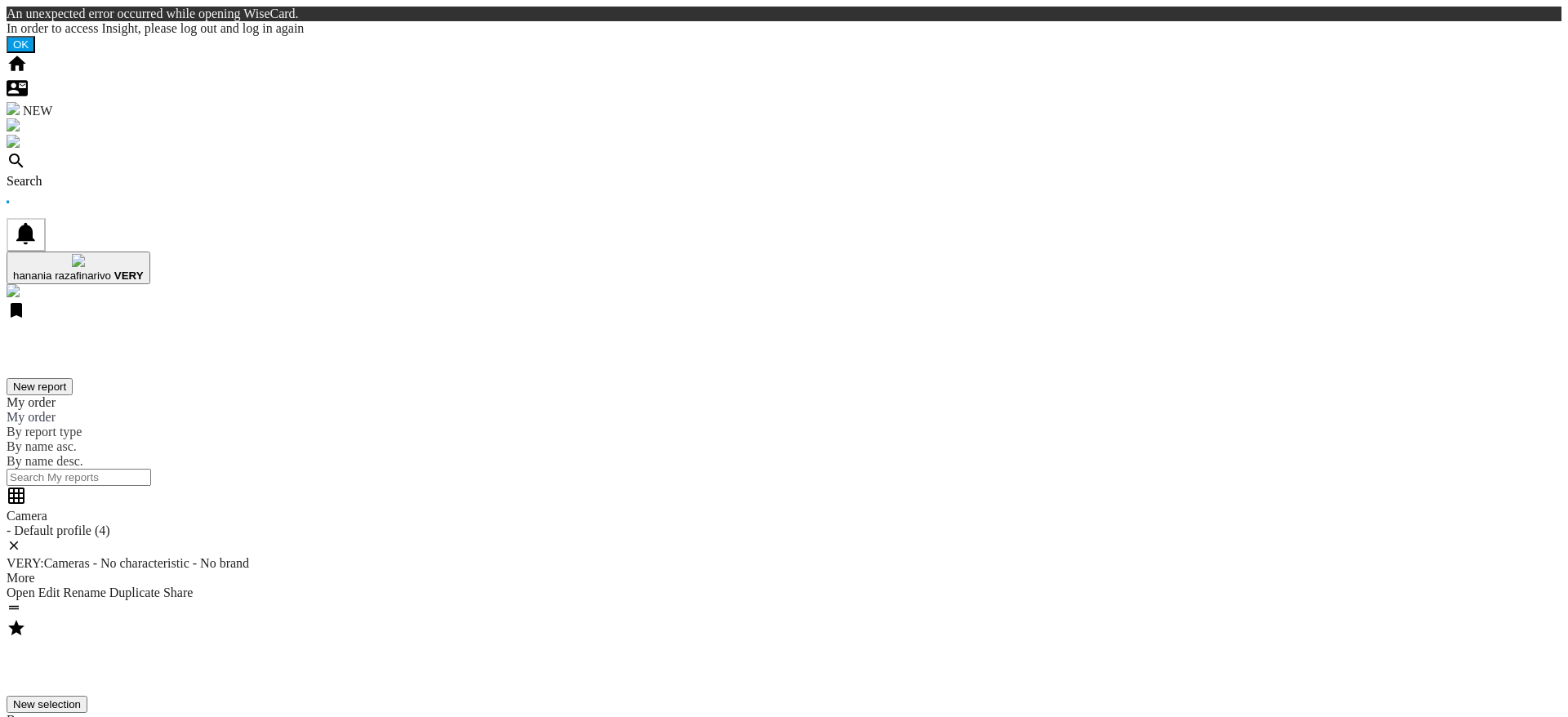
click at [425, 174] on div "Search" at bounding box center [784, 181] width 1555 height 15
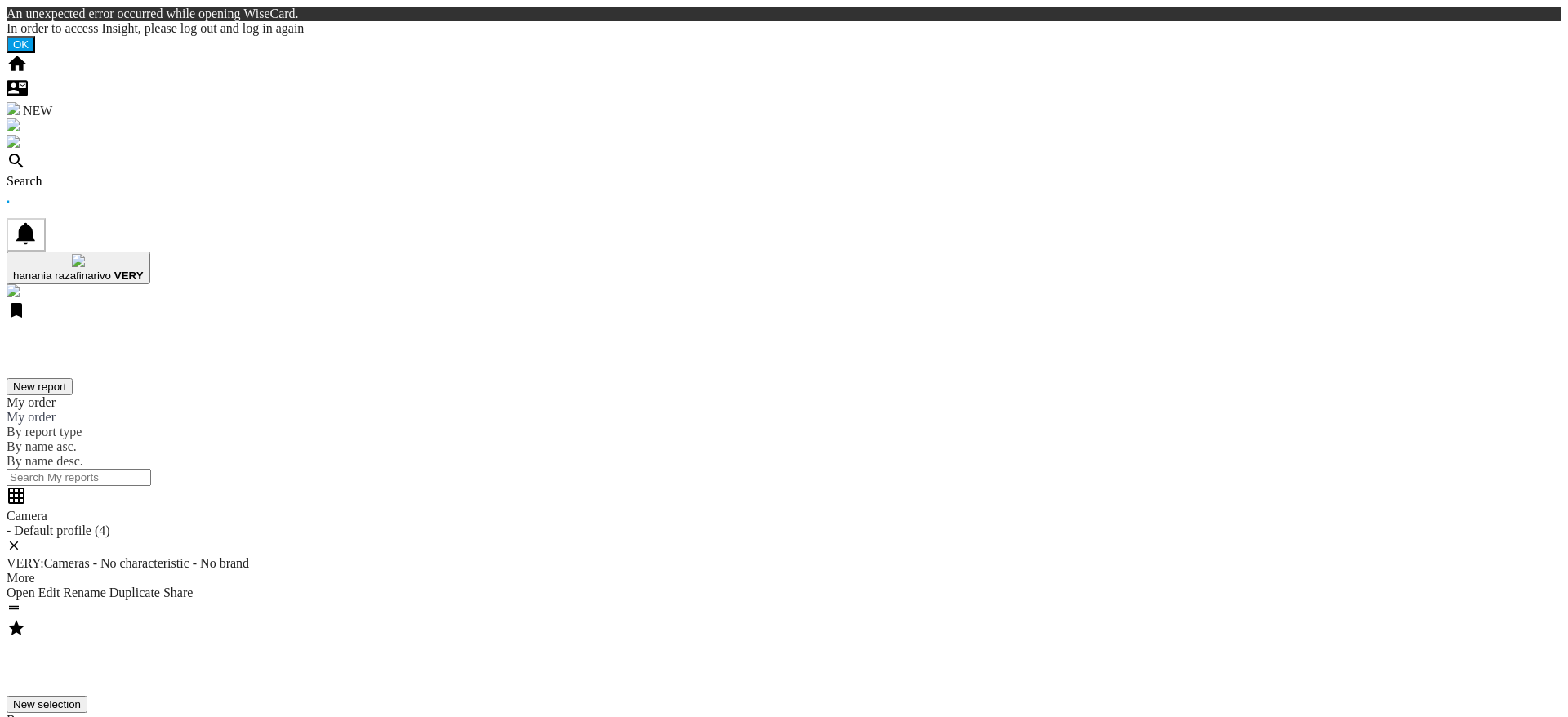
click at [346, 174] on div "Search" at bounding box center [784, 181] width 1555 height 15
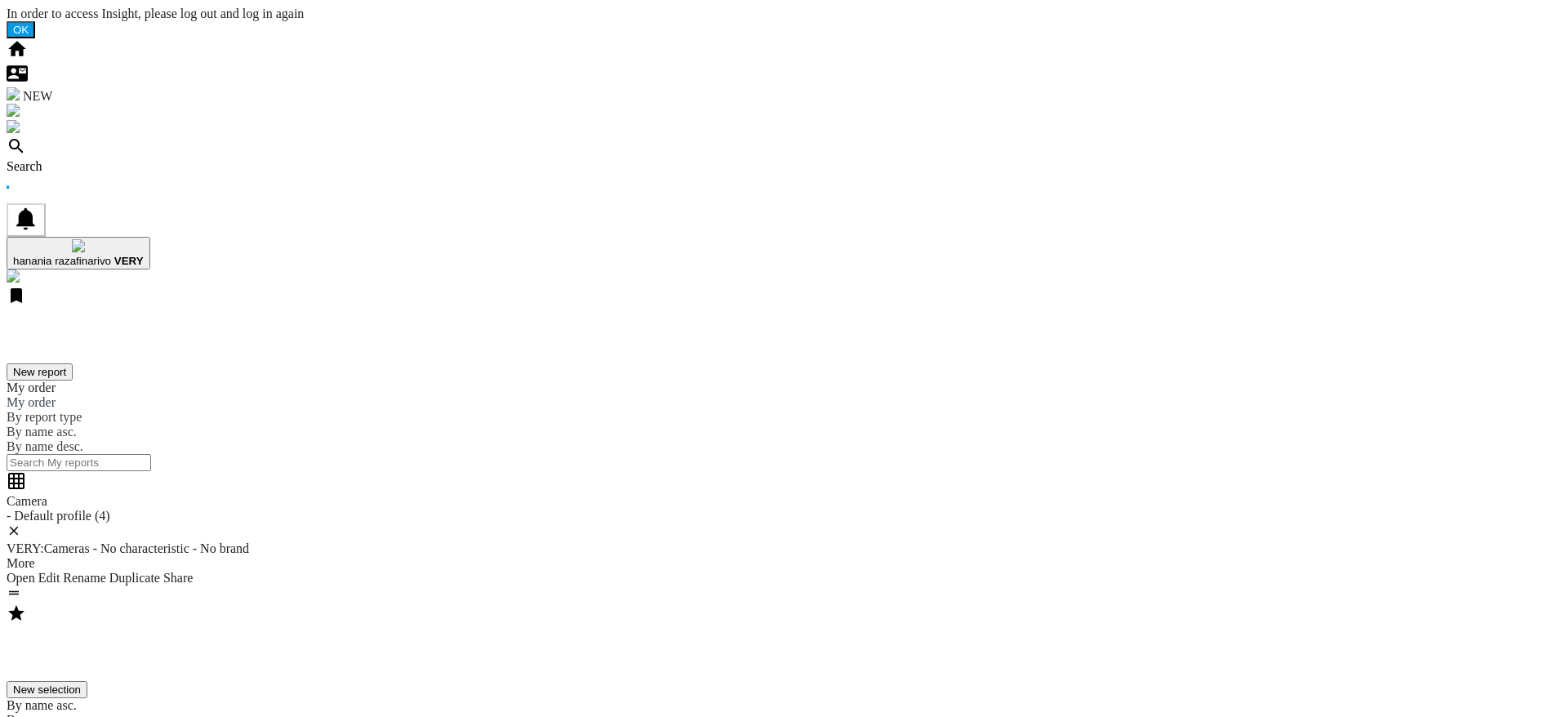
click at [803, 471] on md-content "Camera - Default profile (4) VERY:Cameras - No characteristic - No brand More L…" at bounding box center [784, 537] width 1555 height 132
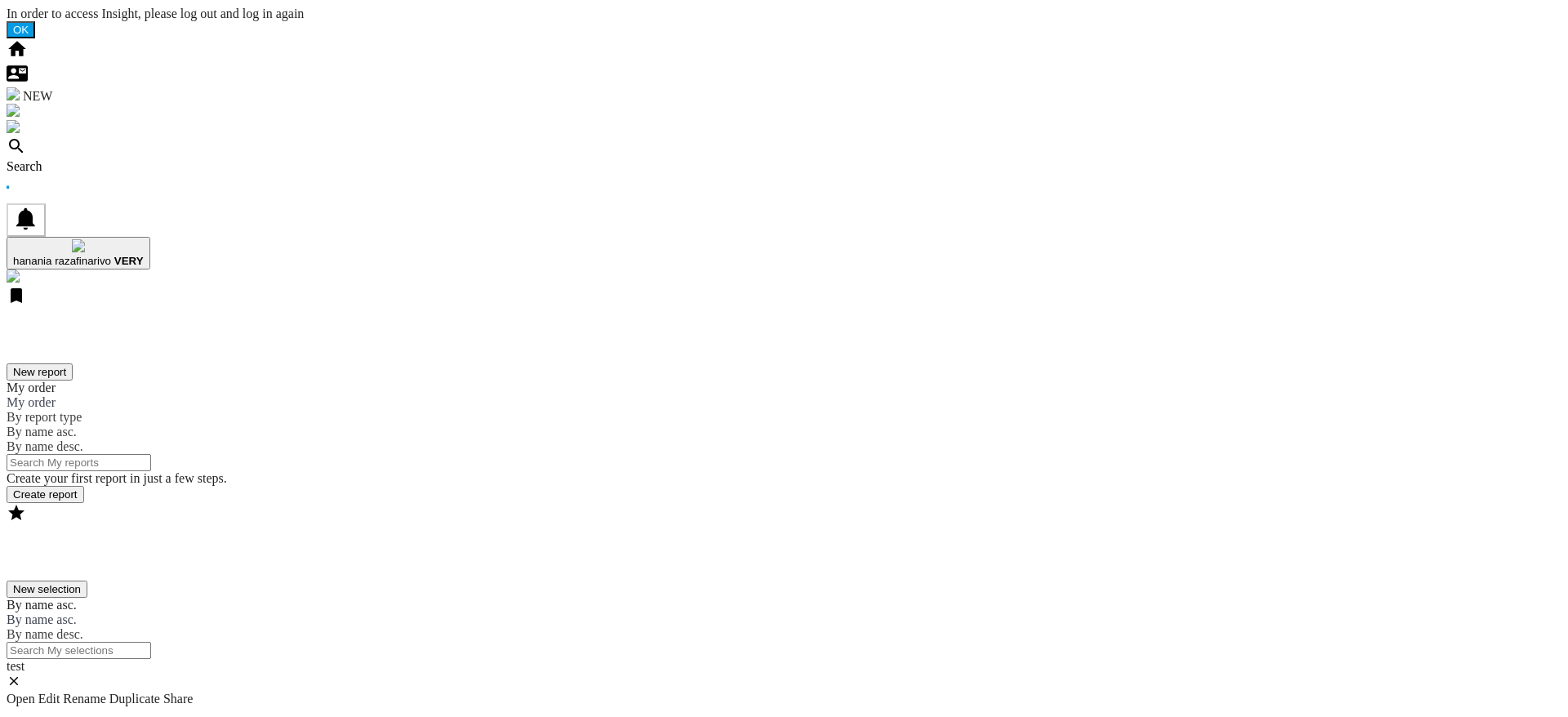
click at [117, 160] on div "Search" at bounding box center [784, 167] width 1555 height 15
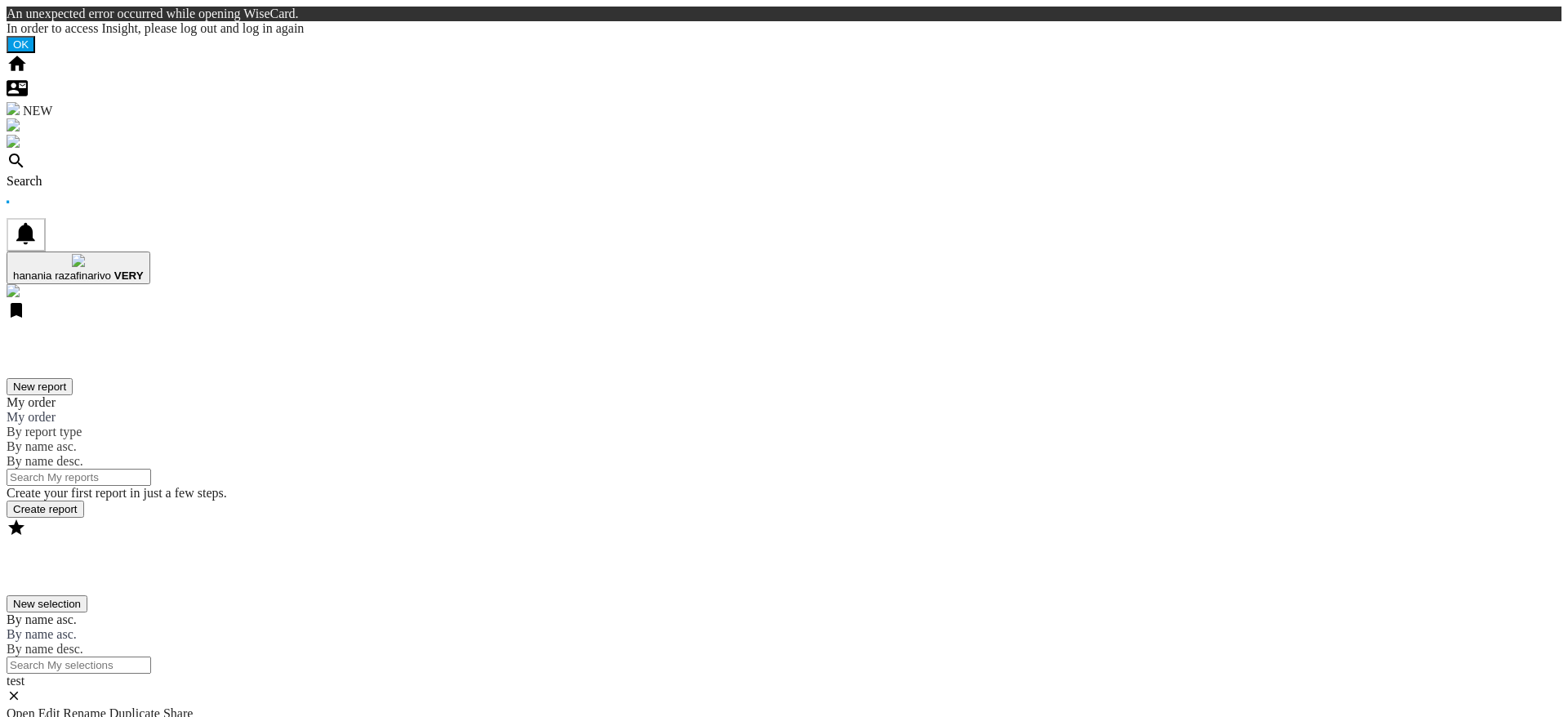
click at [690, 486] on md-content "Create your first report in just a few steps. Create report" at bounding box center [784, 502] width 1555 height 32
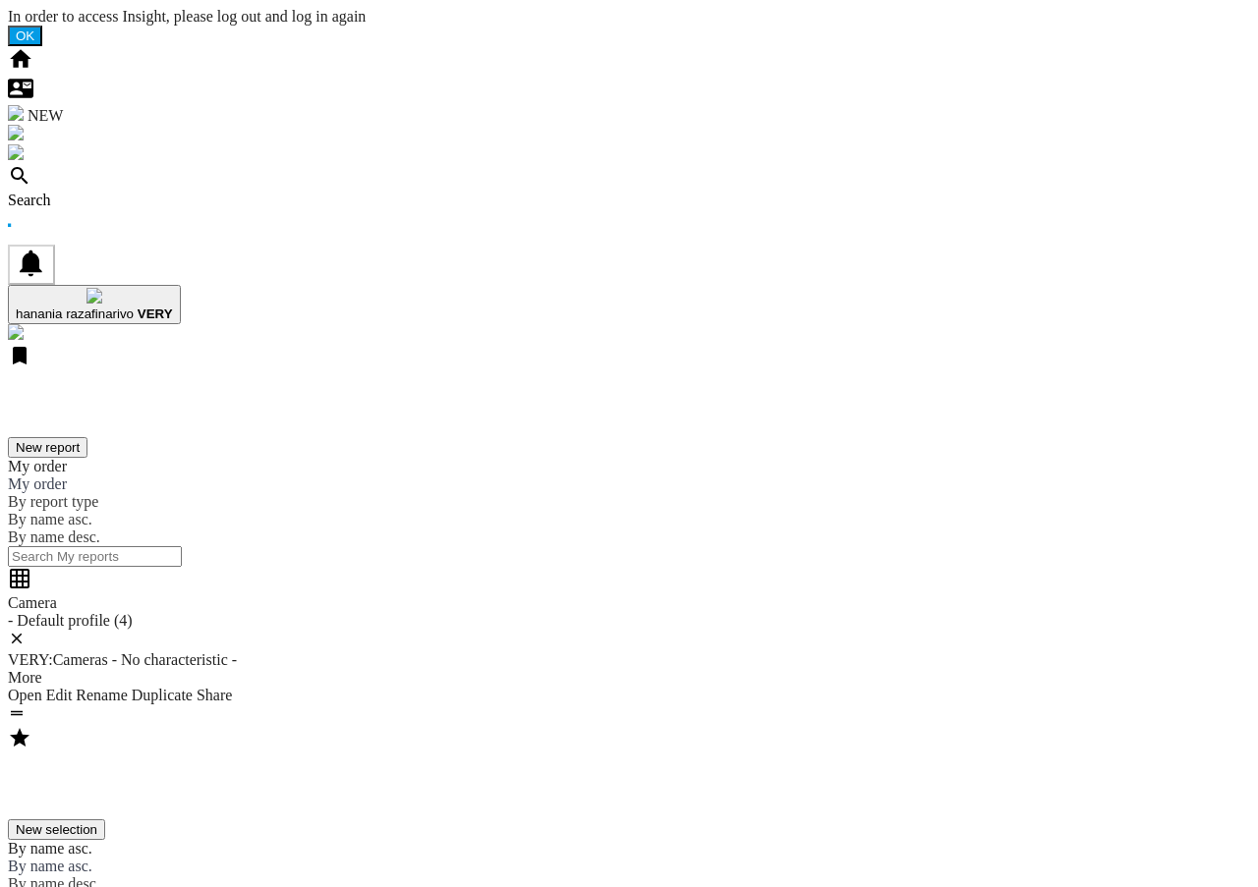
click at [129, 192] on div "Search" at bounding box center [629, 201] width 1242 height 18
click at [134, 307] on span "hanania razafinarivo" at bounding box center [75, 314] width 118 height 15
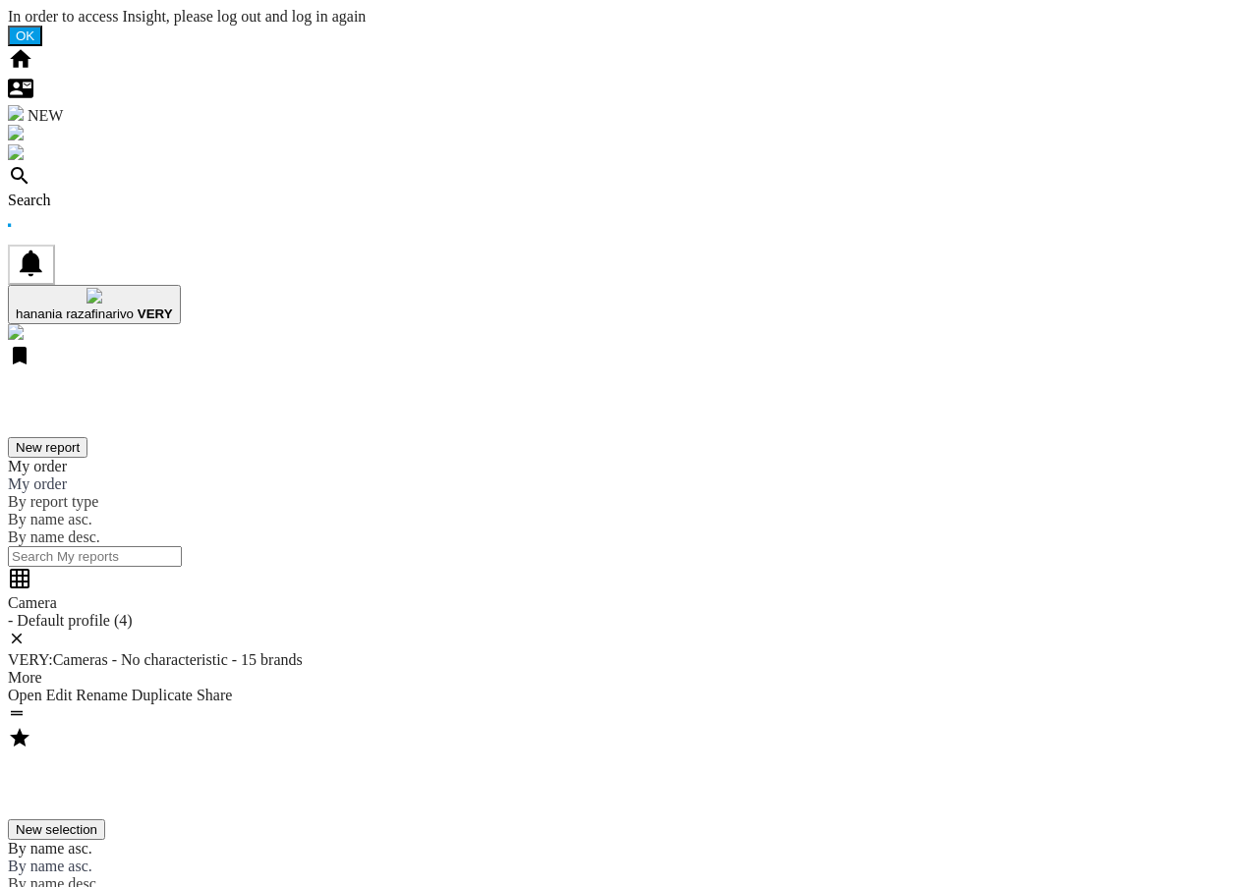
click at [128, 192] on div "Search" at bounding box center [629, 201] width 1242 height 18
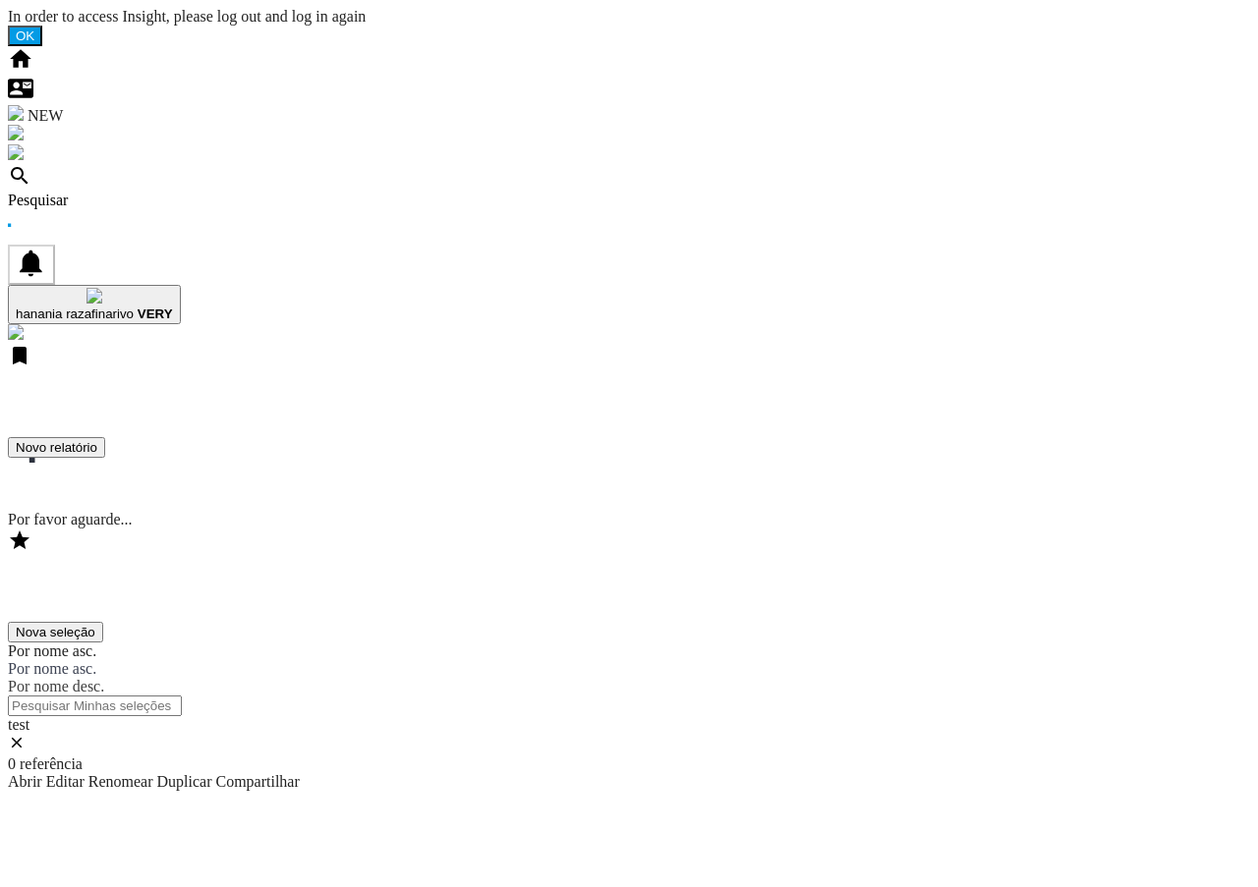
click at [140, 192] on div "Pesquisar" at bounding box center [629, 201] width 1242 height 18
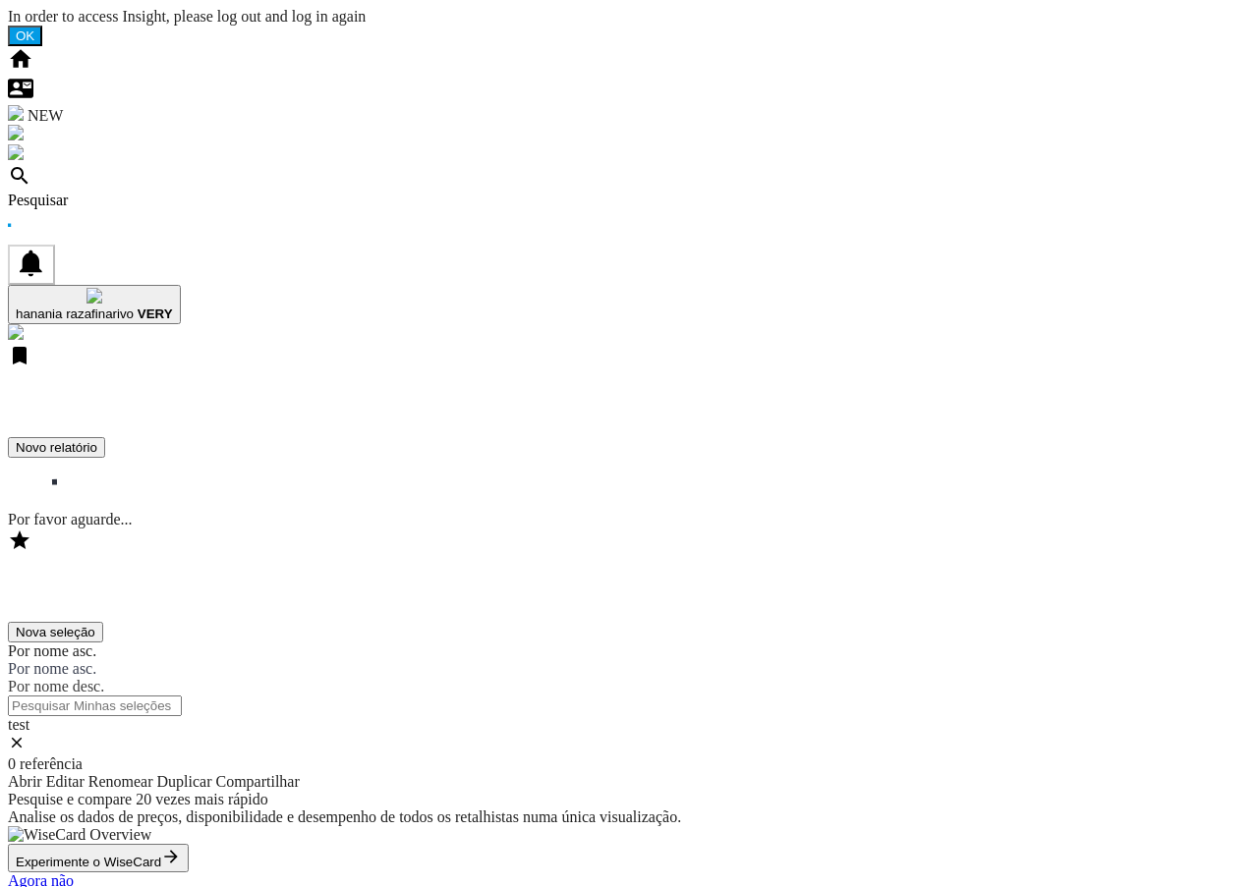
click at [189, 844] on button "Experimente o WiseCard" at bounding box center [98, 858] width 181 height 28
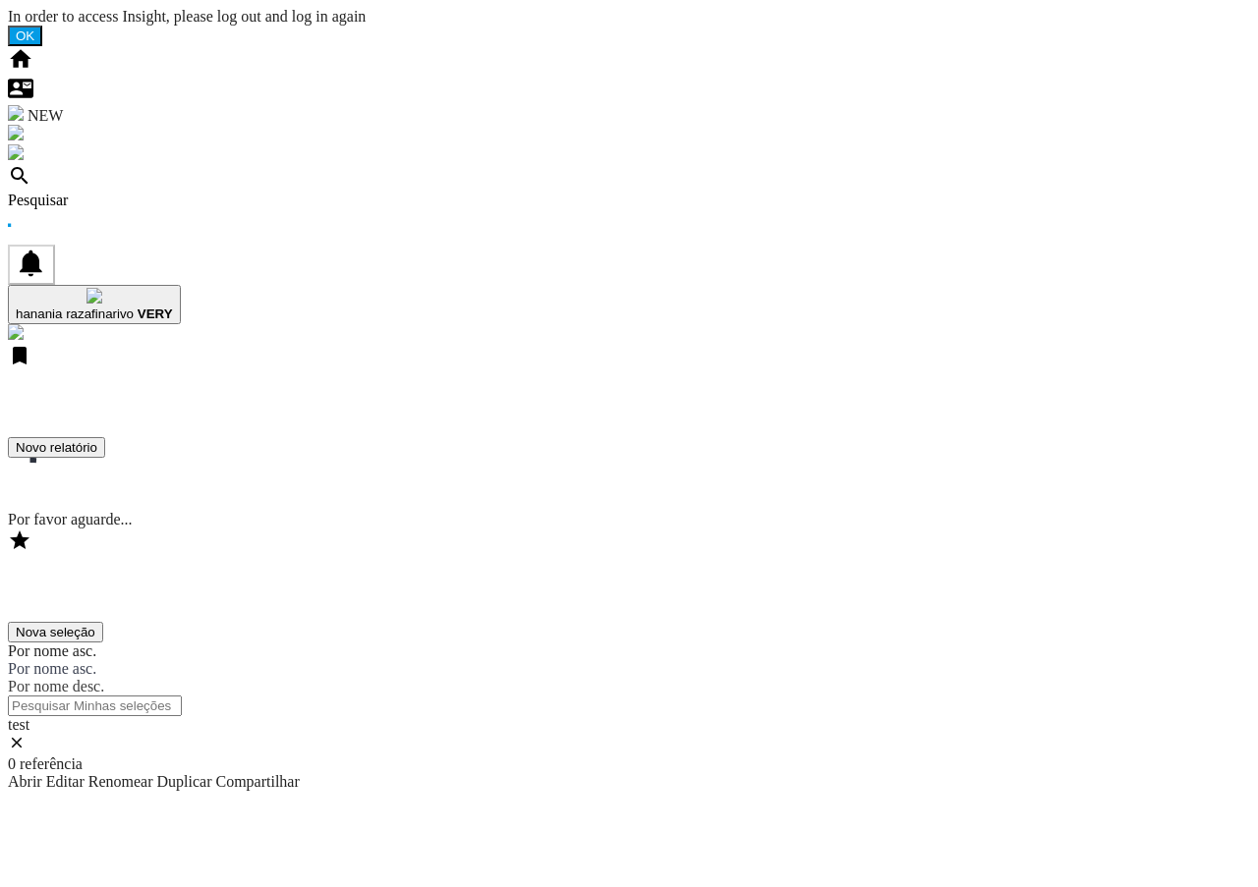
click at [140, 192] on div "Pesquisar" at bounding box center [629, 201] width 1242 height 18
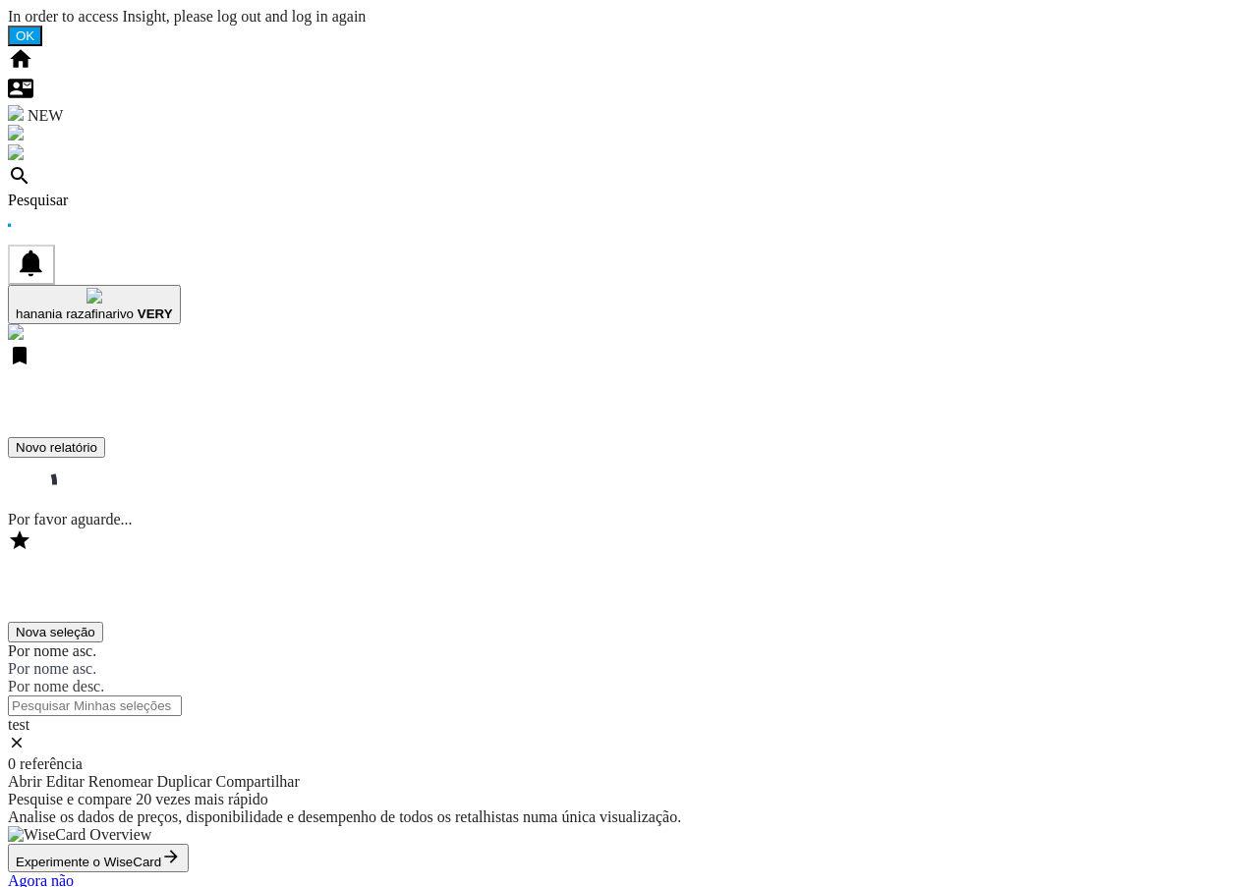
click at [74, 873] on link "Agora não" at bounding box center [41, 881] width 66 height 17
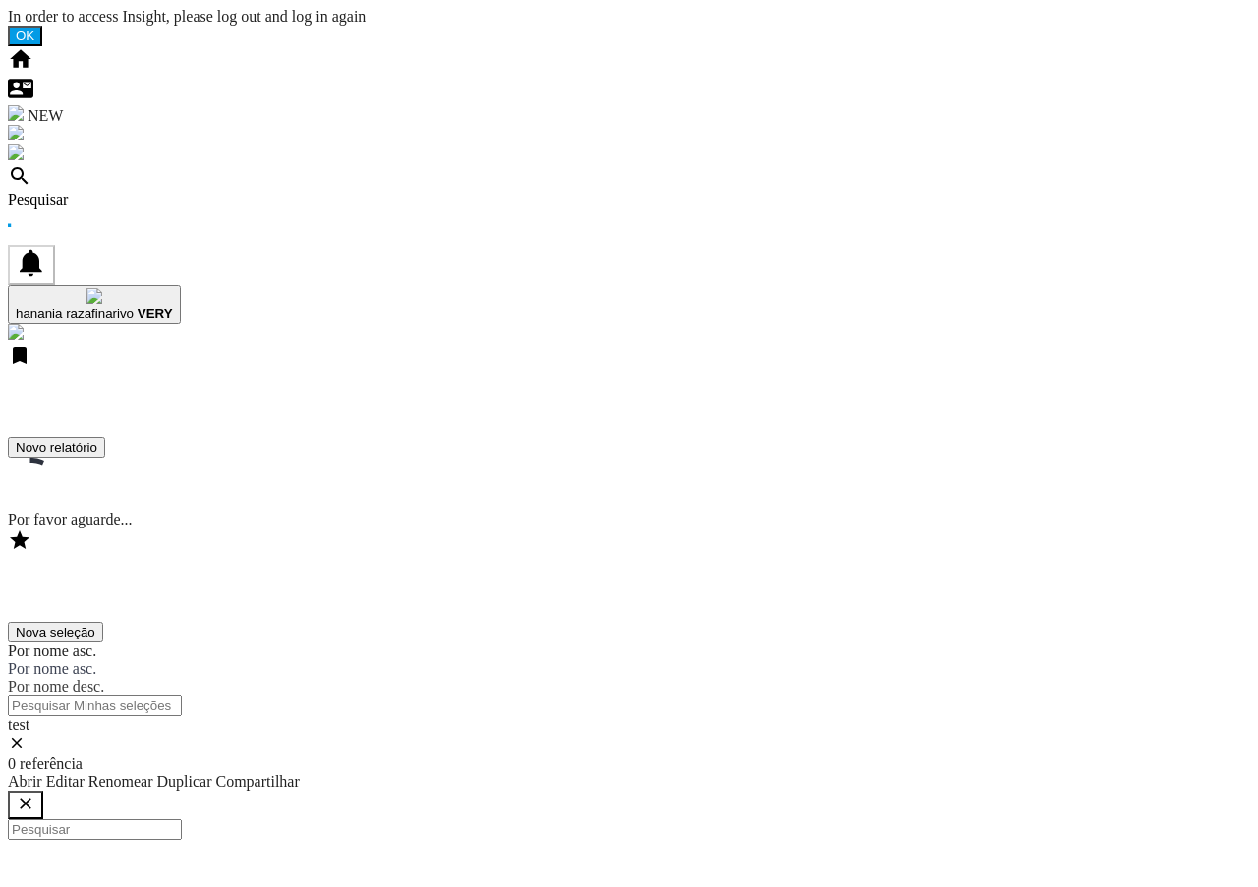
click at [35, 802] on ng-md-icon "getI18NText('BUTTONS.CLOSE_DIALOG')" at bounding box center [26, 809] width 20 height 15
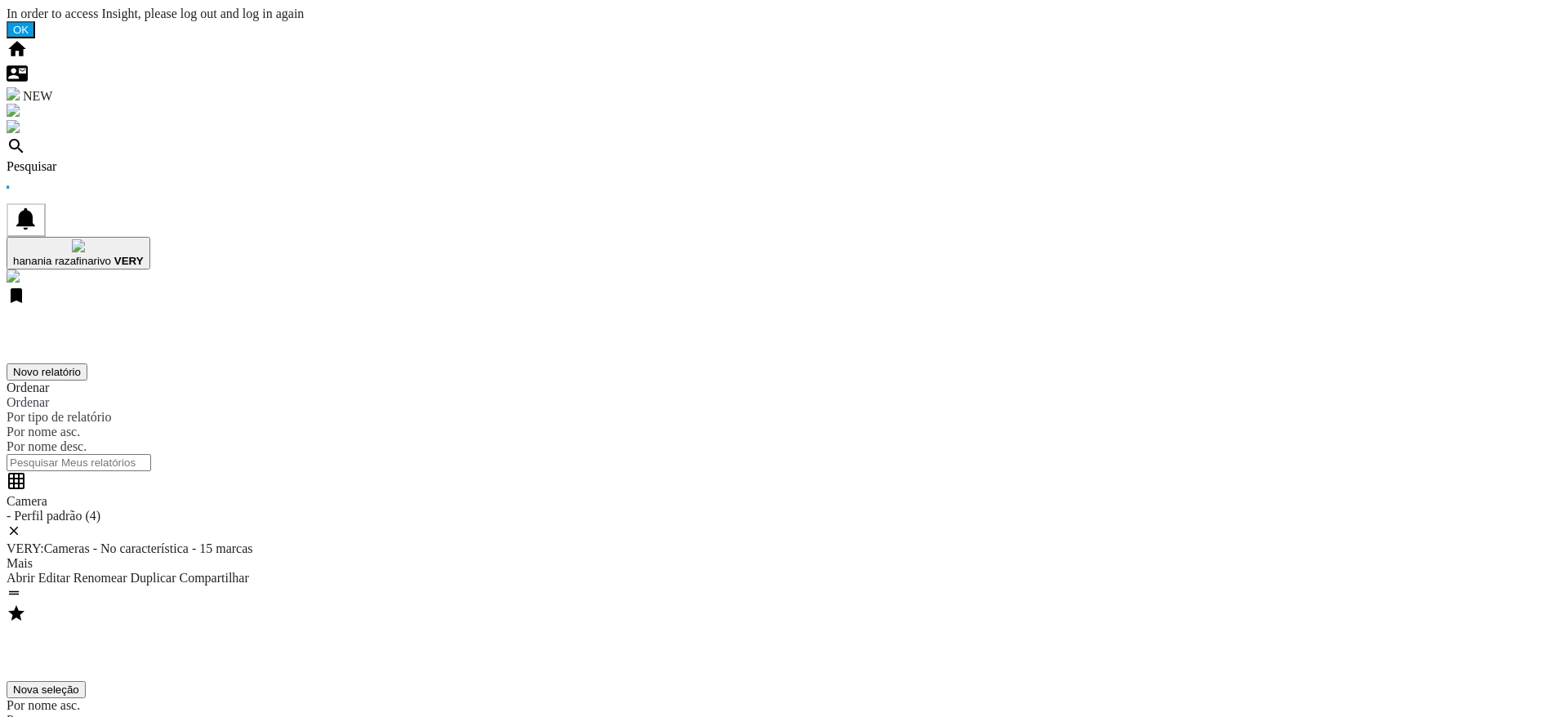
click at [107, 160] on div "Pesquisar" at bounding box center [784, 167] width 1555 height 15
click at [591, 471] on div "Camera - Perfil padrão (4) VERY:Cameras - No característica - 15 marcas Mais Me…" at bounding box center [784, 537] width 1555 height 132
